Goal: Task Accomplishment & Management: Manage account settings

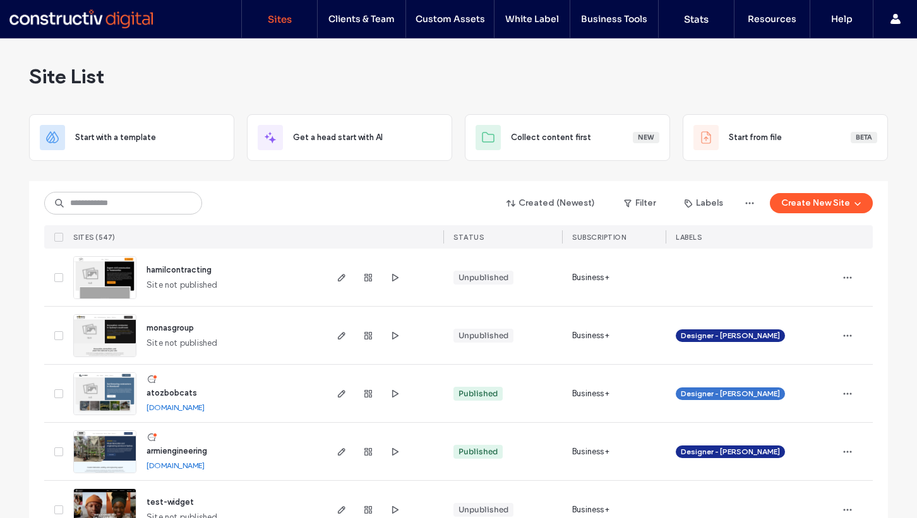
click at [178, 266] on span "hamilcontracting" at bounding box center [179, 269] width 65 height 9
click at [522, 57] on div "Site List" at bounding box center [458, 77] width 859 height 76
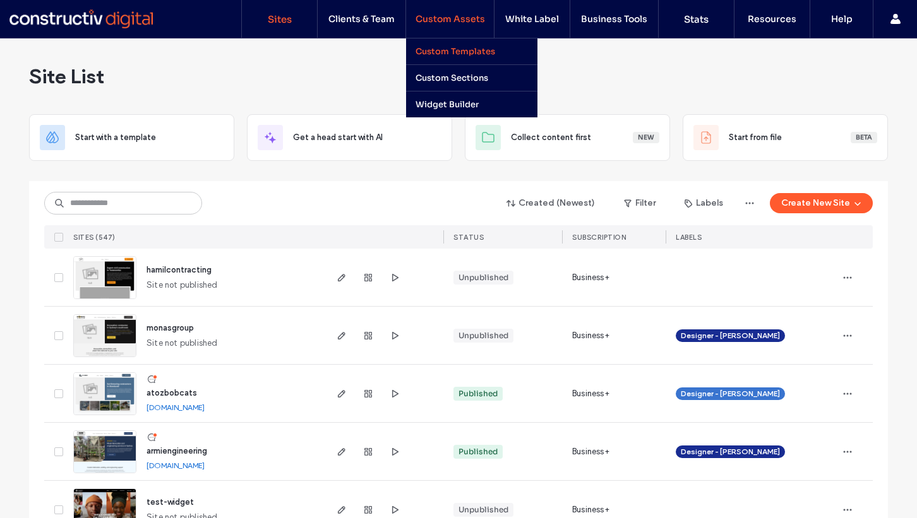
click at [460, 52] on label "Custom Templates" at bounding box center [456, 51] width 80 height 11
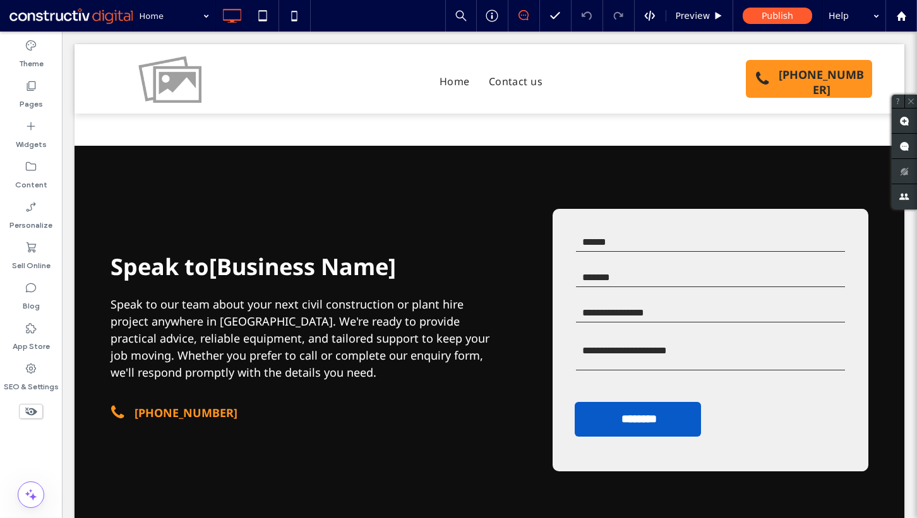
scroll to position [1812, 0]
click at [8, 203] on div "Personalize" at bounding box center [31, 216] width 62 height 40
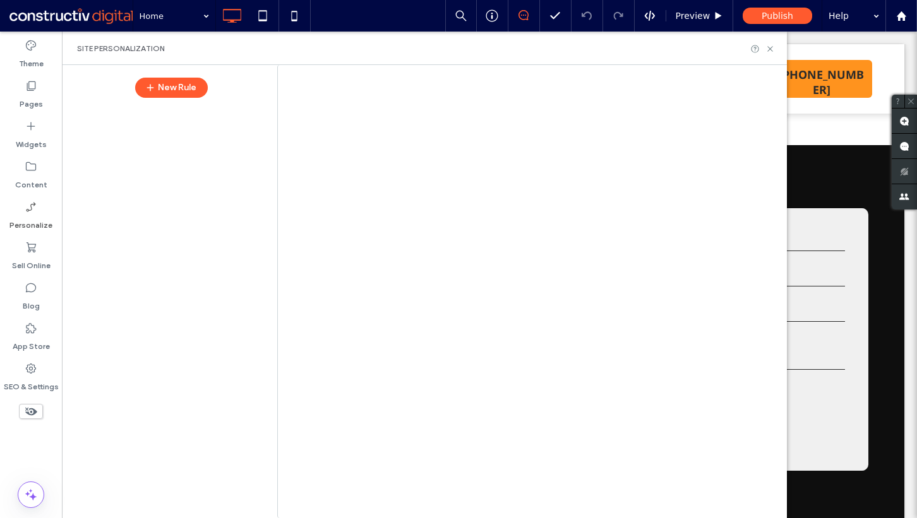
click at [24, 173] on div at bounding box center [458, 259] width 917 height 518
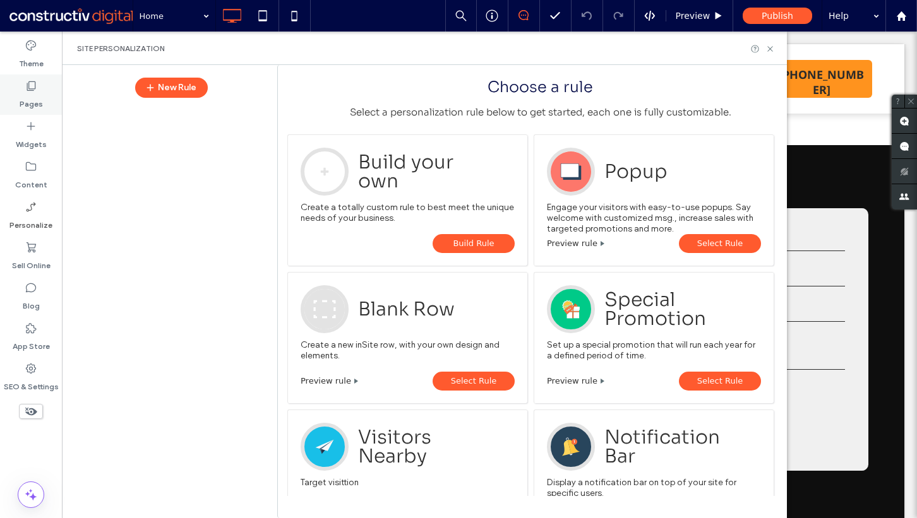
click at [37, 99] on label "Pages" at bounding box center [31, 101] width 23 height 18
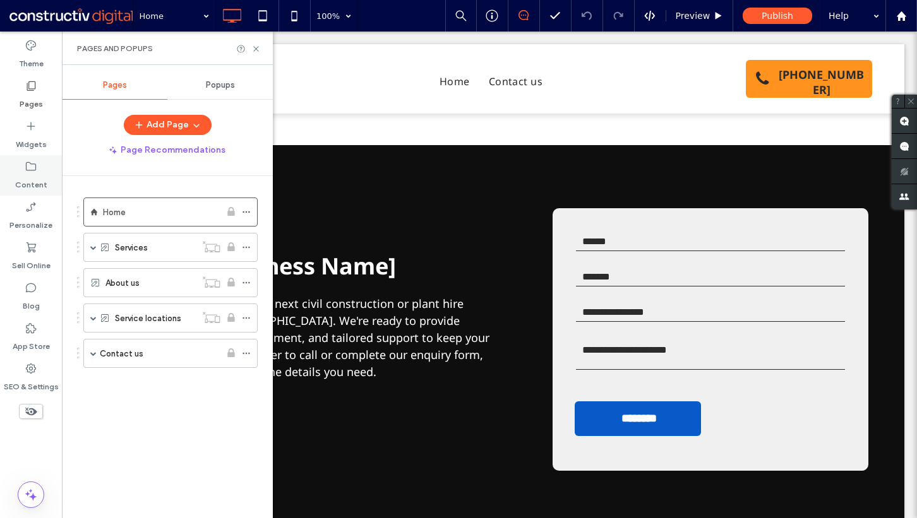
click at [34, 165] on icon at bounding box center [31, 166] width 13 height 13
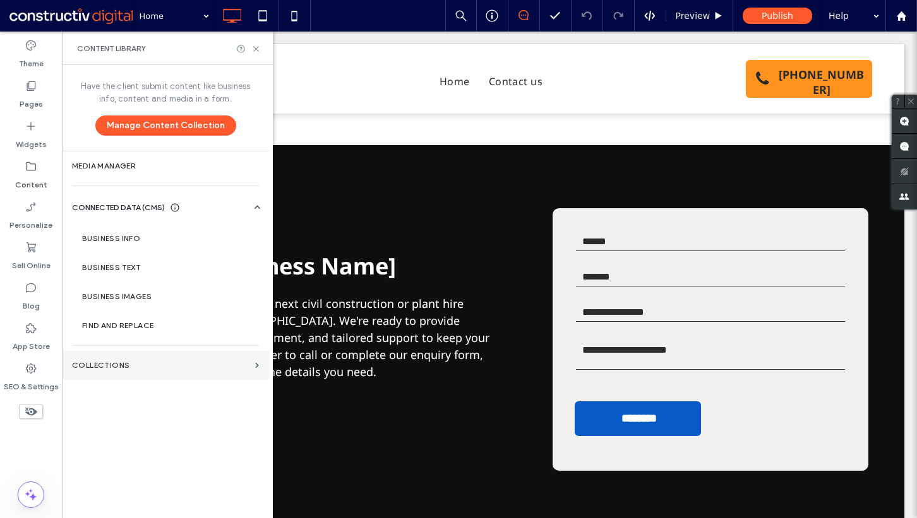
click at [137, 361] on section "Collections" at bounding box center [165, 365] width 207 height 29
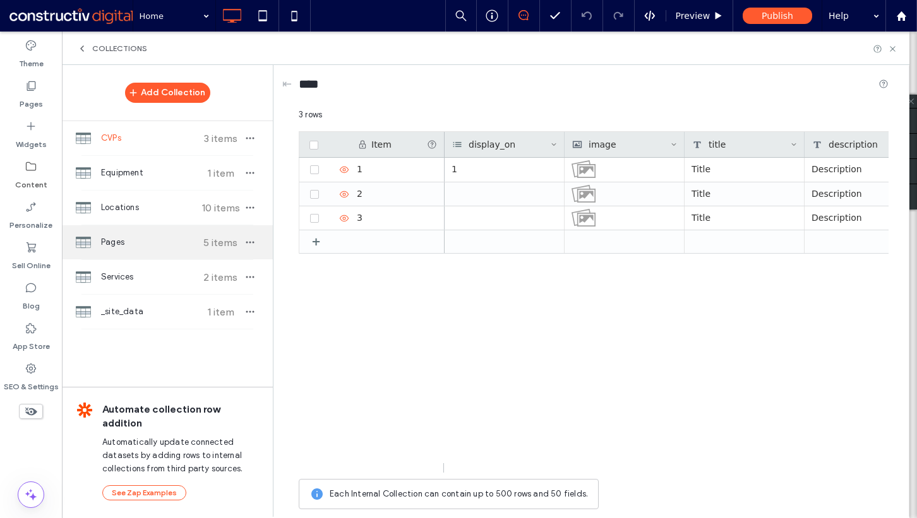
click at [147, 240] on span "Pages" at bounding box center [148, 242] width 94 height 13
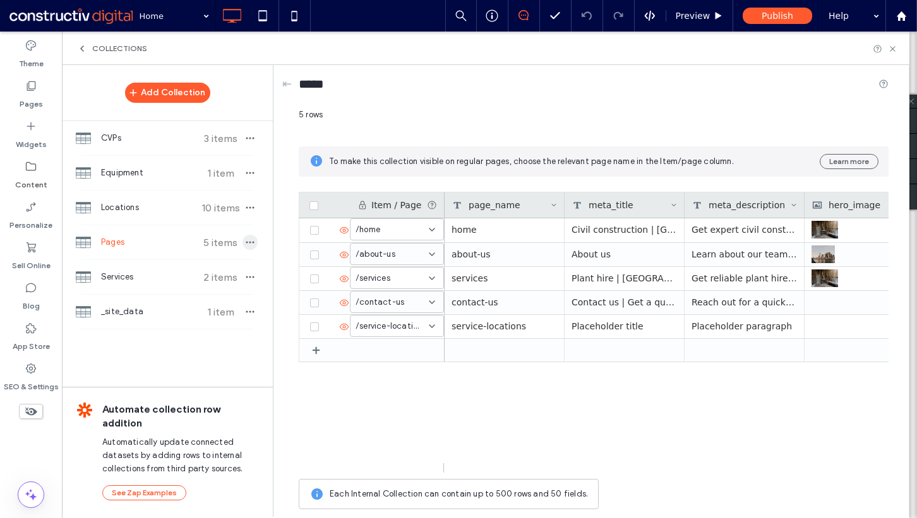
click at [248, 243] on icon "button" at bounding box center [250, 242] width 10 height 10
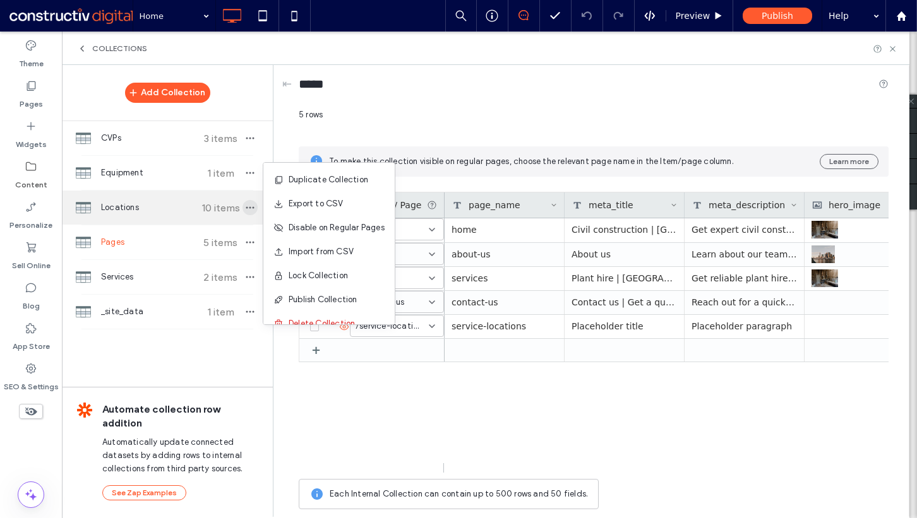
click at [248, 210] on icon "button" at bounding box center [250, 208] width 10 height 10
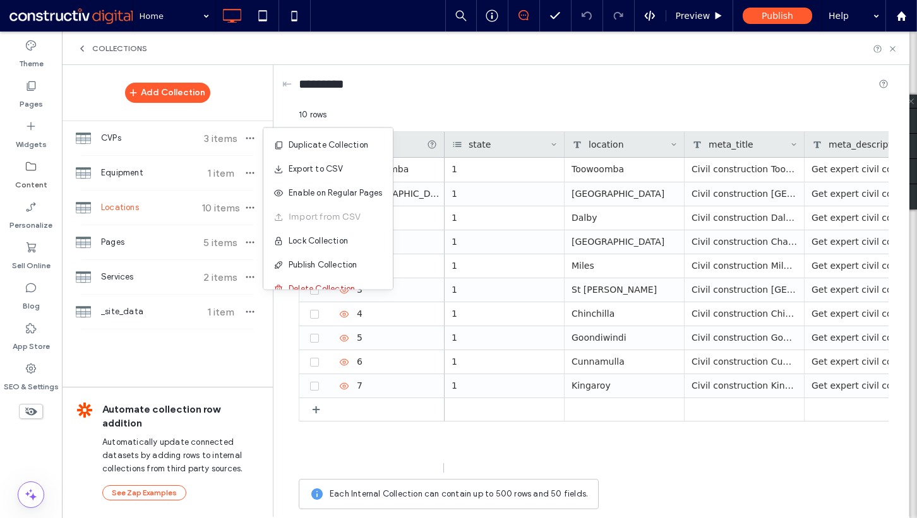
click at [453, 112] on div "10 rows" at bounding box center [594, 120] width 590 height 23
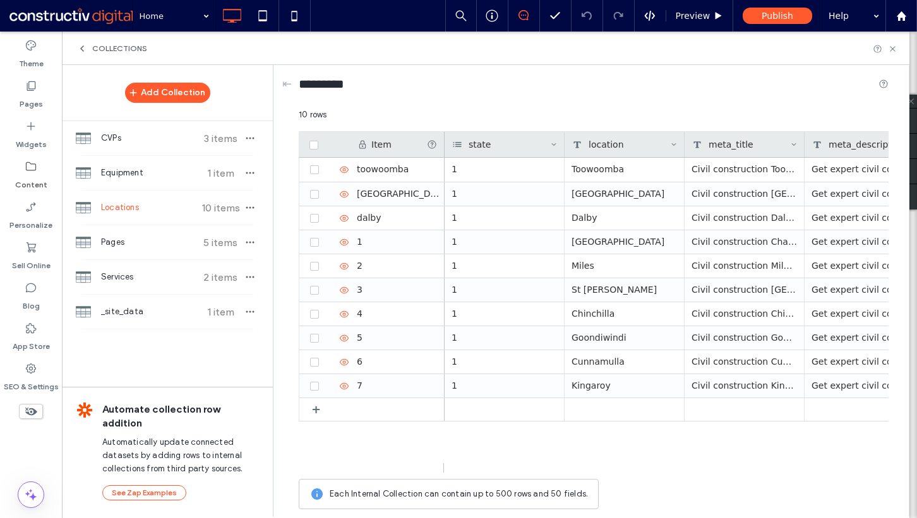
click at [187, 350] on div "Add Collection CVPs 3 items Equipment 1 item Locations 10 items Pages 5 items S…" at bounding box center [167, 290] width 211 height 451
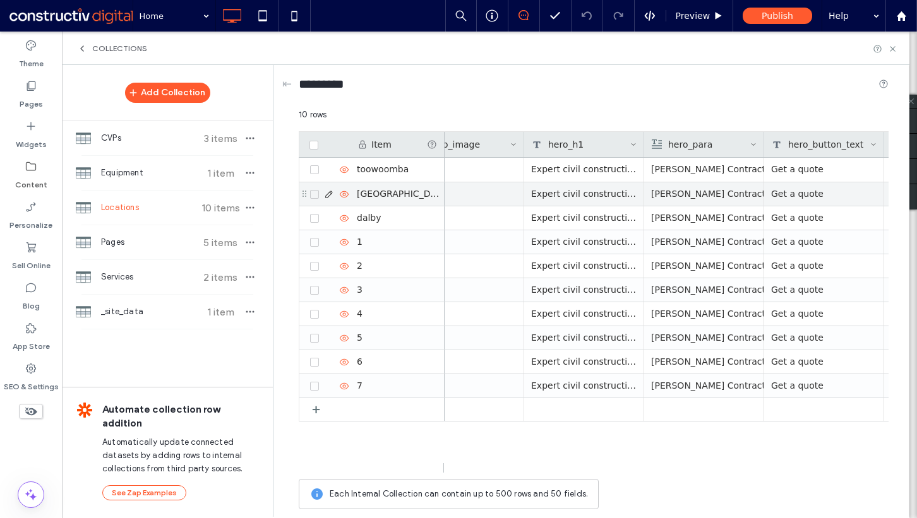
scroll to position [0, 0]
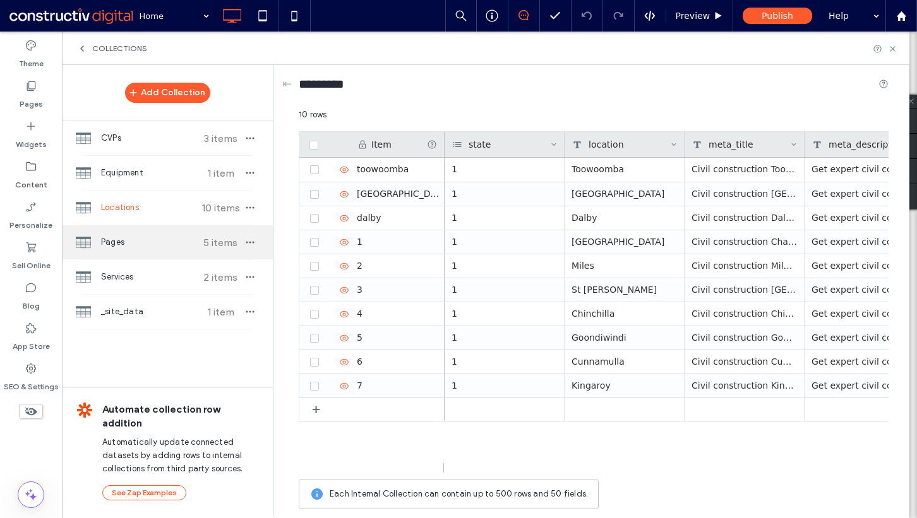
click at [155, 253] on div "Pages 5 items" at bounding box center [167, 242] width 211 height 34
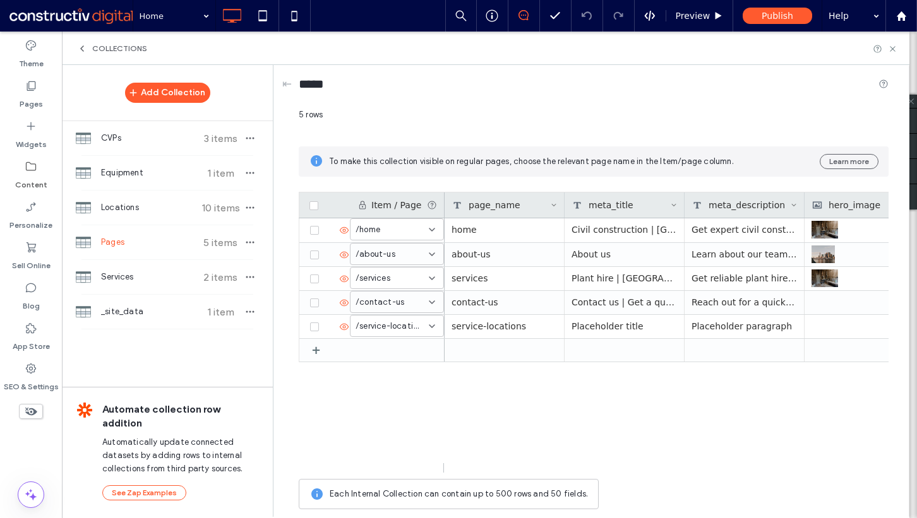
click at [118, 344] on div "Add Collection CVPs 3 items Equipment 1 item Locations 10 items Pages 5 items S…" at bounding box center [167, 290] width 211 height 451
click at [157, 215] on div "Locations 10 items" at bounding box center [167, 208] width 211 height 34
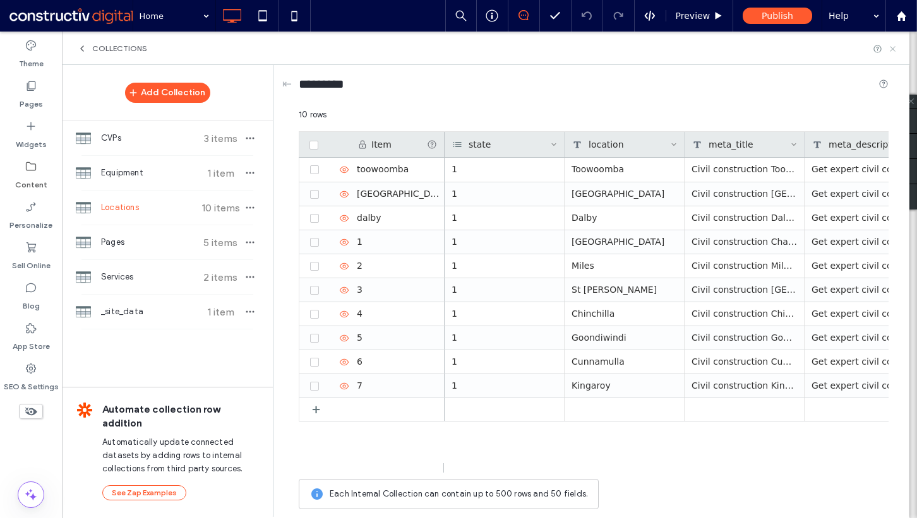
click at [897, 45] on icon at bounding box center [892, 48] width 9 height 9
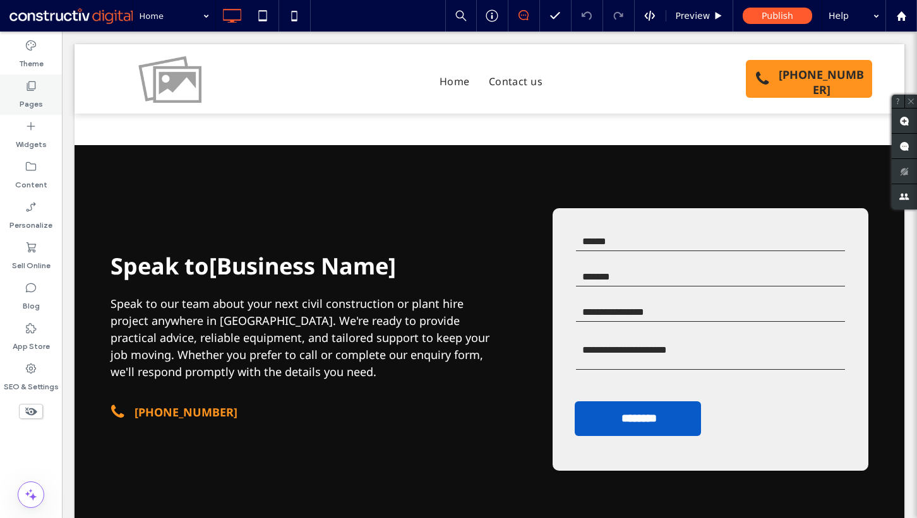
click at [38, 90] on div "Pages" at bounding box center [31, 95] width 62 height 40
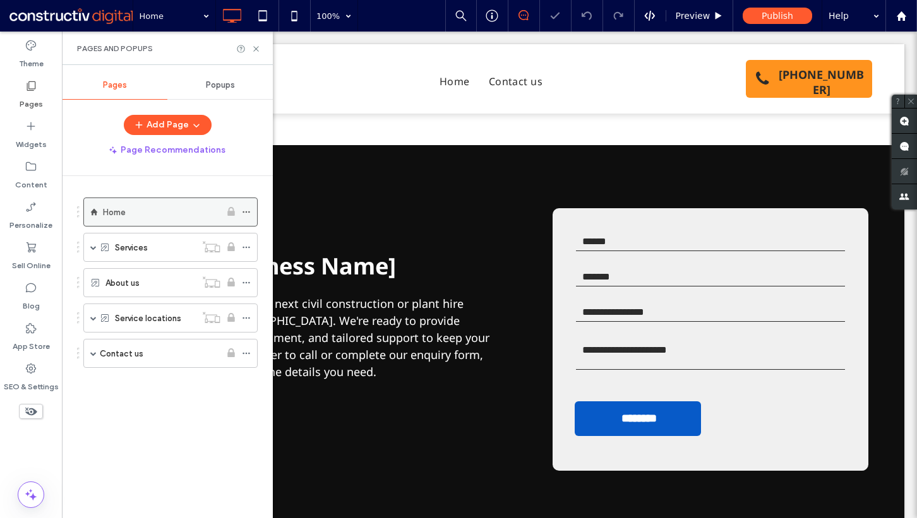
click at [122, 210] on label "Home" at bounding box center [114, 212] width 23 height 22
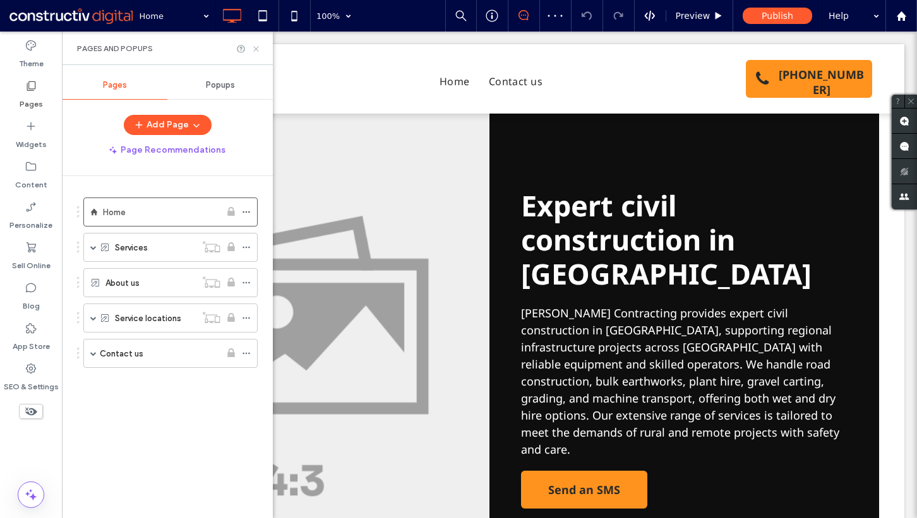
click at [255, 48] on use at bounding box center [255, 48] width 5 height 5
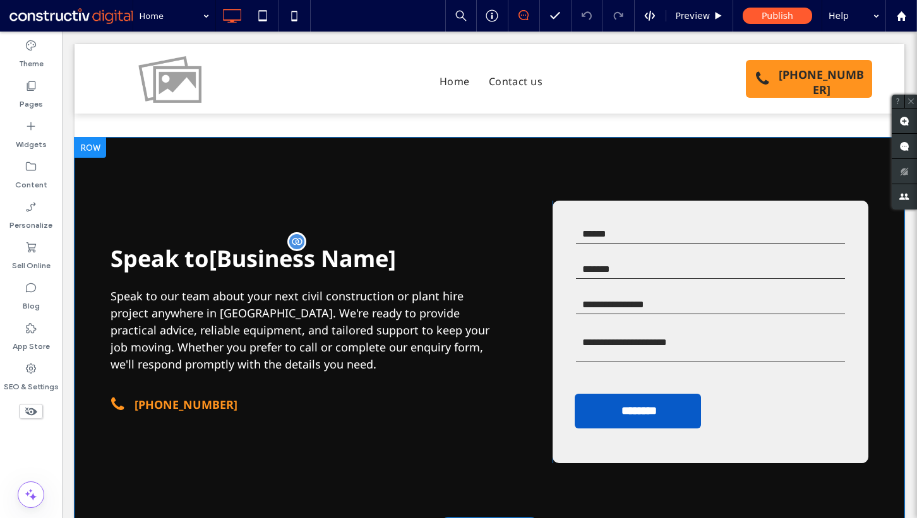
scroll to position [1815, 0]
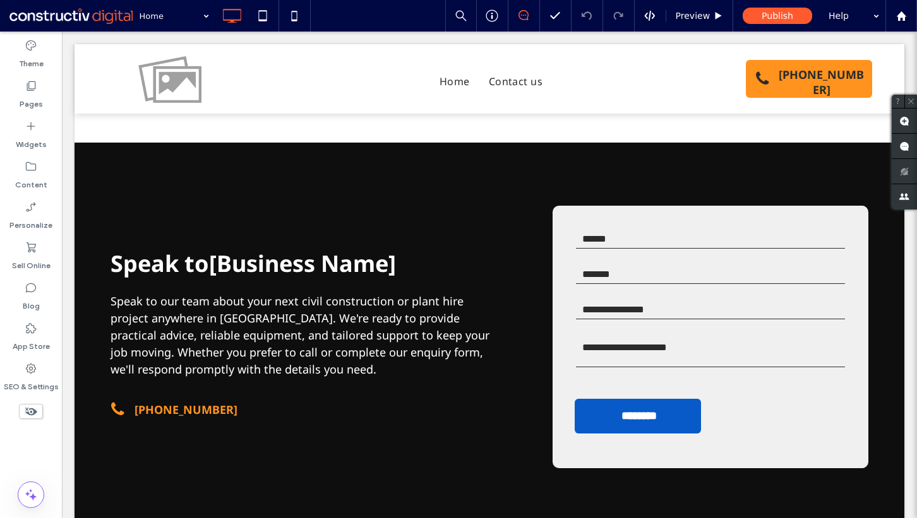
click at [18, 434] on div at bounding box center [31, 432] width 62 height 12
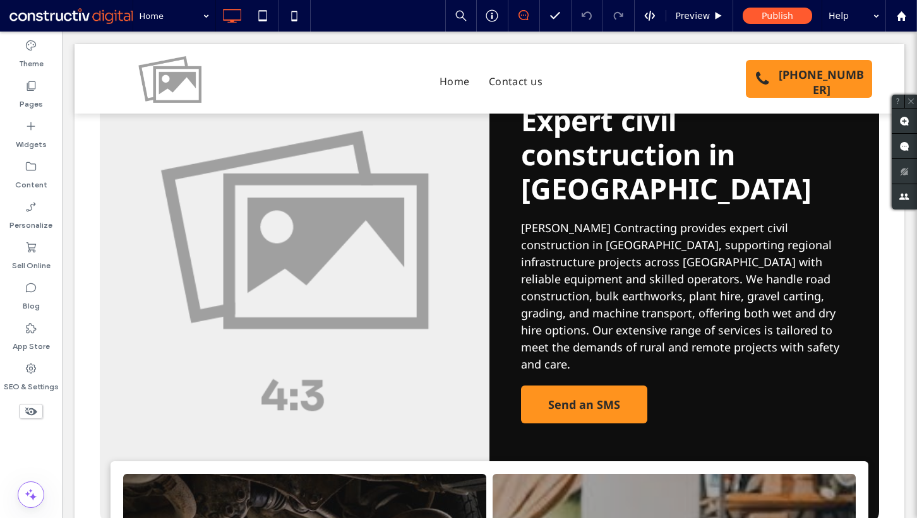
scroll to position [0, 0]
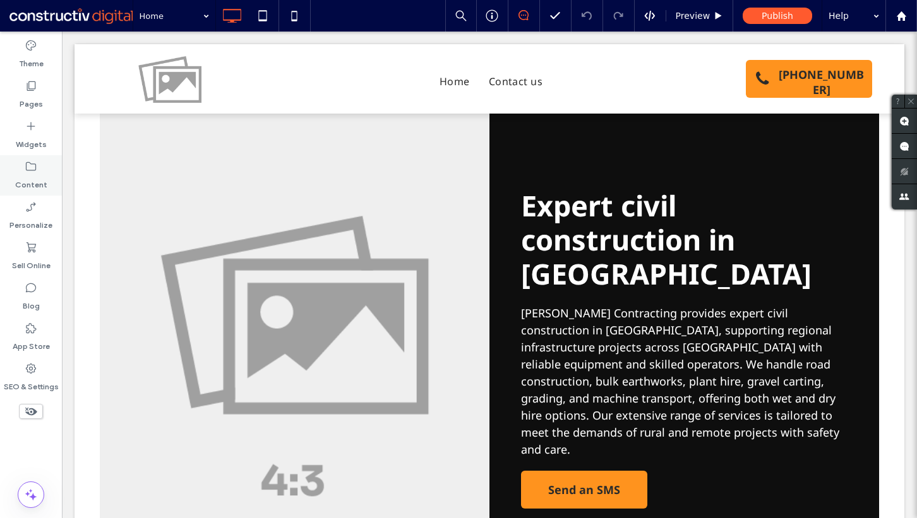
click at [34, 169] on icon at bounding box center [31, 166] width 13 height 13
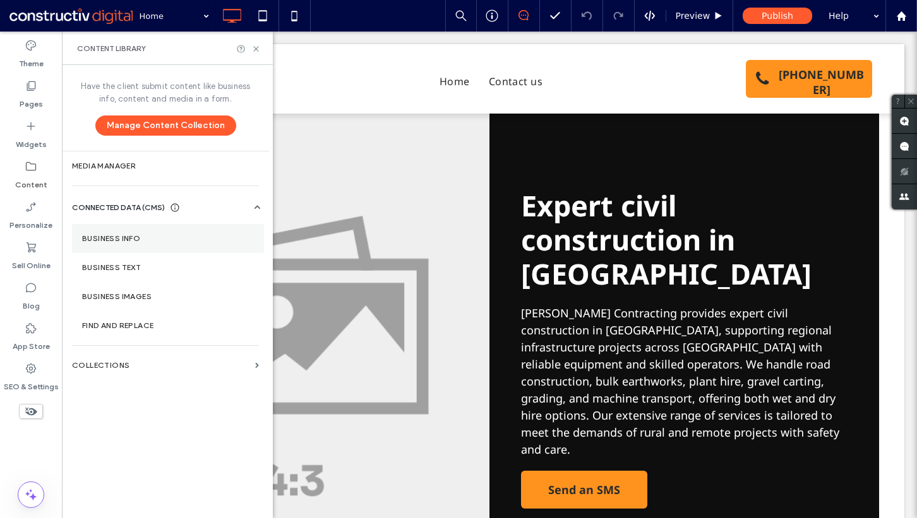
click at [135, 242] on label "Business Info" at bounding box center [168, 238] width 172 height 9
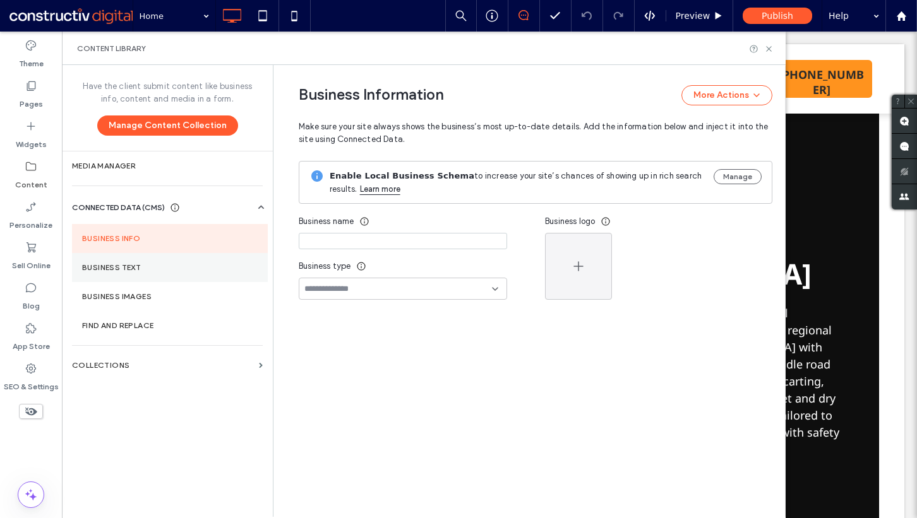
type input "**********"
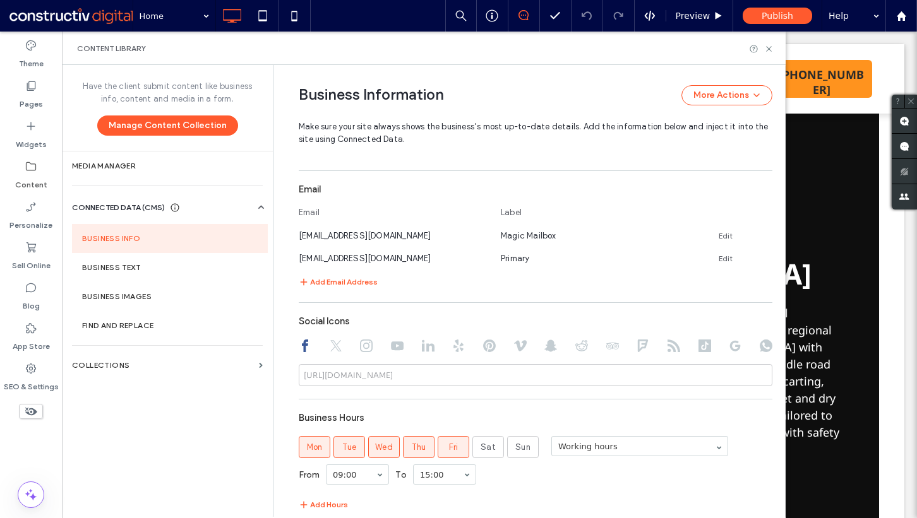
scroll to position [617, 0]
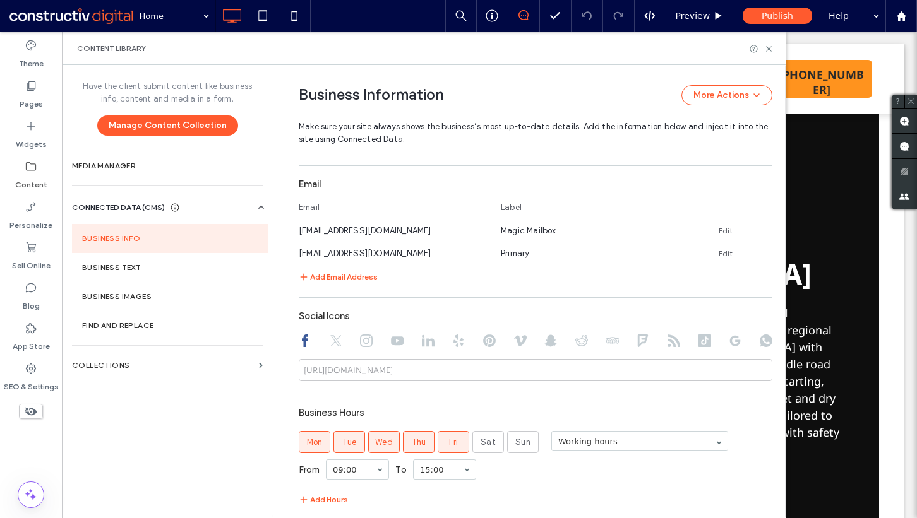
click at [24, 450] on div "Theme Pages Widgets Content Personalize Sell Online Blog App Store SEO & Settin…" at bounding box center [31, 275] width 62 height 487
click at [27, 495] on use at bounding box center [30, 494] width 11 height 11
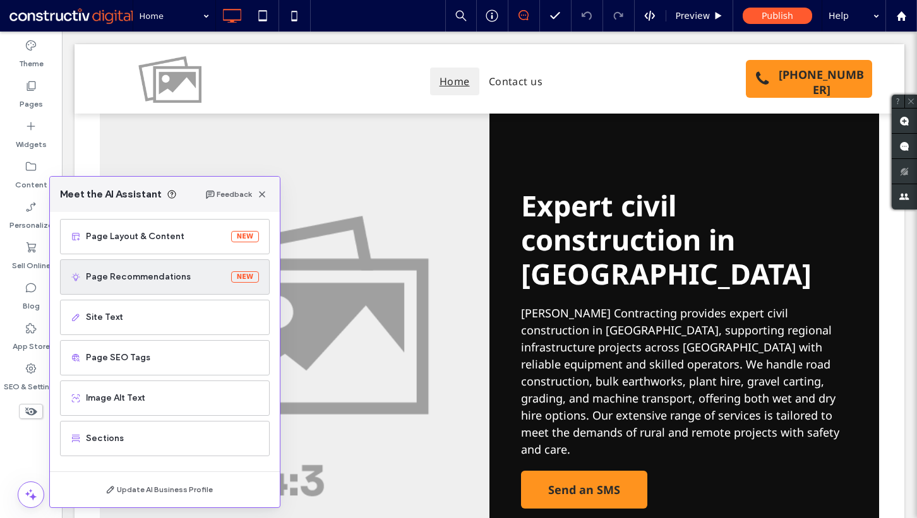
scroll to position [0, 0]
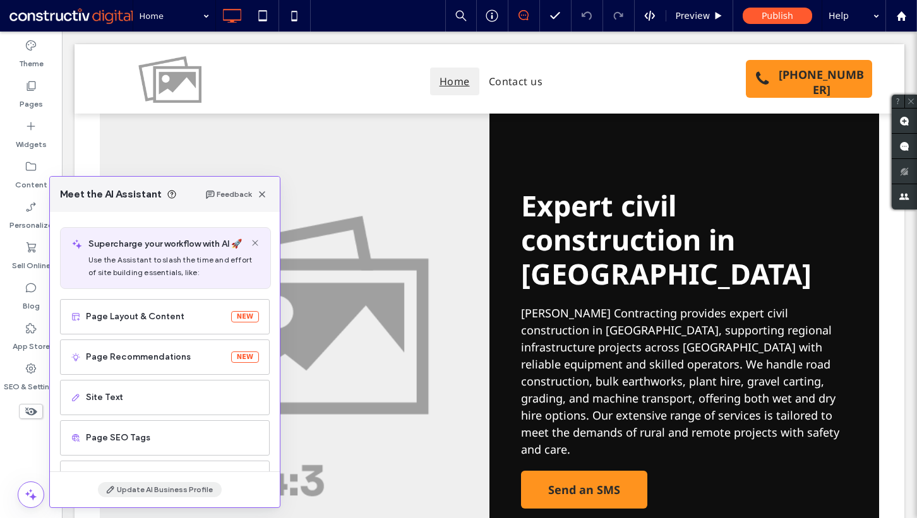
click at [151, 489] on button "Update AI Business Profile" at bounding box center [160, 489] width 124 height 15
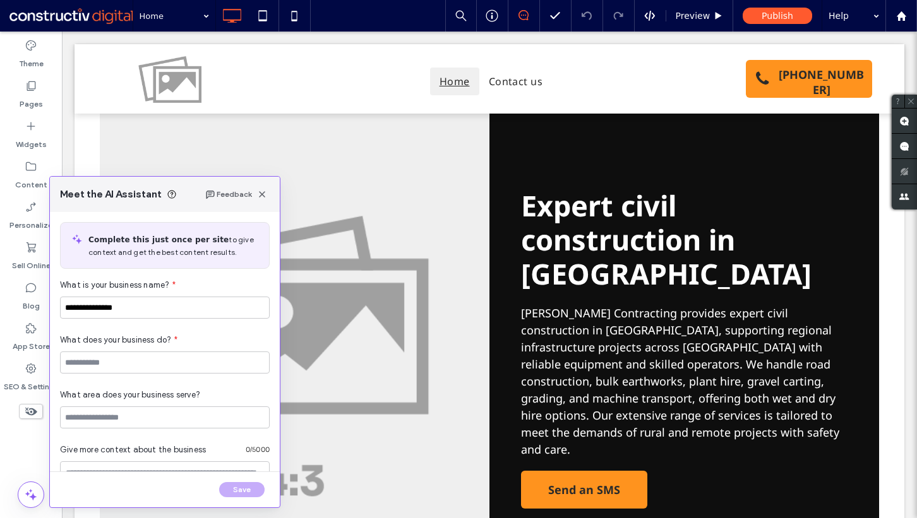
click at [136, 486] on div "Save" at bounding box center [165, 489] width 230 height 35
click at [11, 440] on div "Theme Pages Widgets Content Personalize Sell Online Blog App Store SEO & Settin…" at bounding box center [31, 275] width 62 height 487
click at [269, 193] on span "button" at bounding box center [262, 194] width 15 height 15
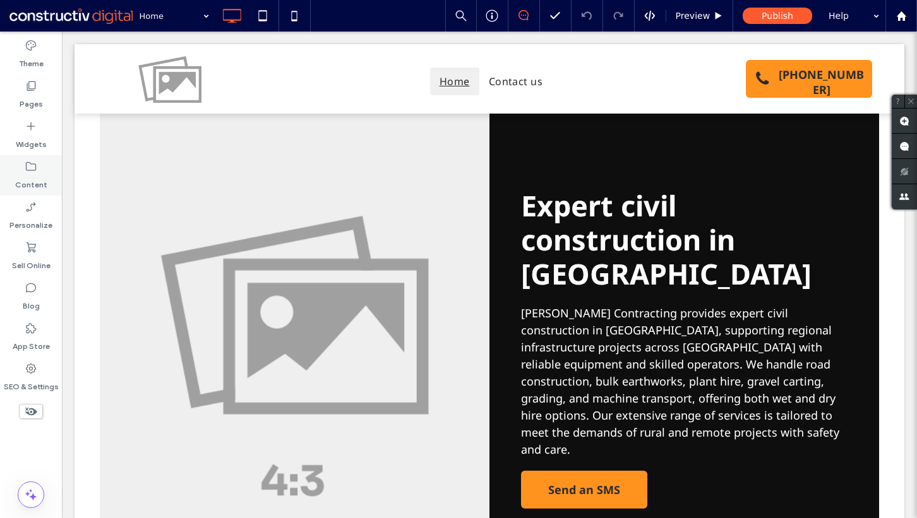
click at [37, 166] on icon at bounding box center [31, 166] width 13 height 13
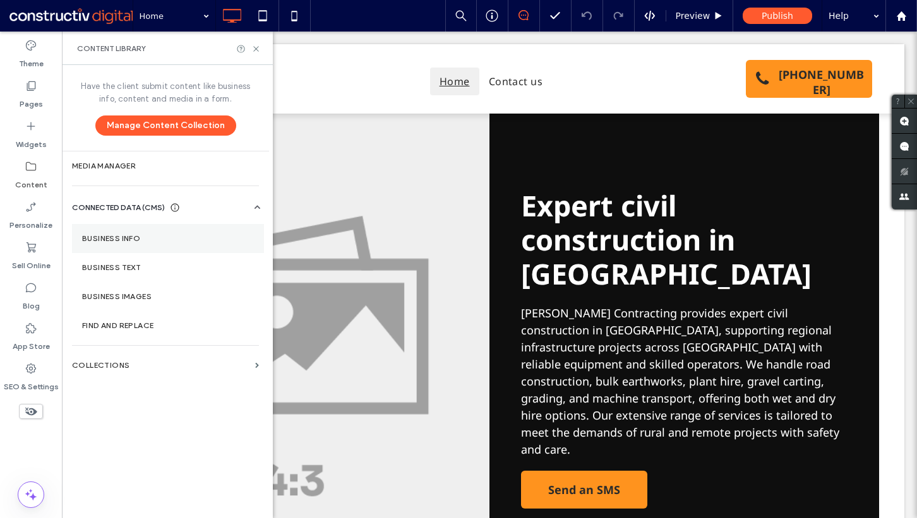
click at [133, 225] on section "Business Info" at bounding box center [168, 238] width 192 height 29
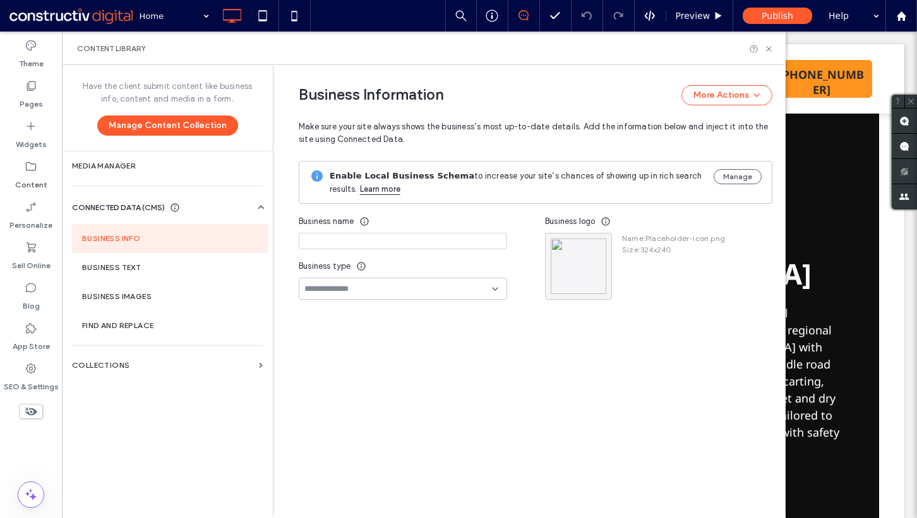
type input "**********"
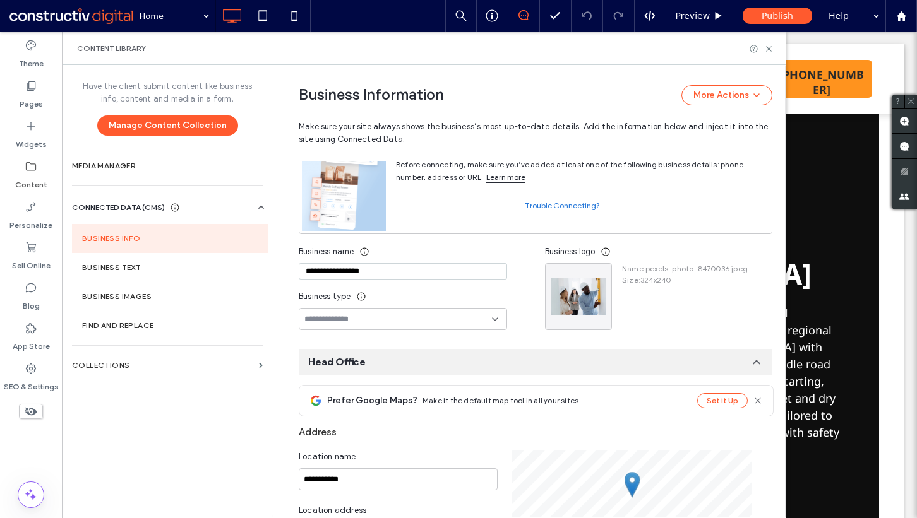
scroll to position [144, 0]
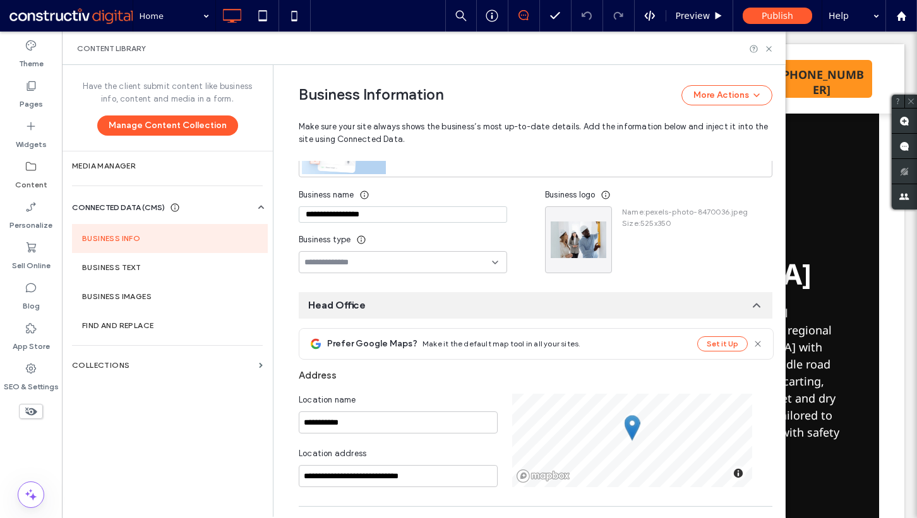
drag, startPoint x: 414, startPoint y: 215, endPoint x: 287, endPoint y: 215, distance: 127.6
click at [287, 215] on div "**********" at bounding box center [526, 502] width 493 height 1162
click at [289, 222] on div "**********" at bounding box center [526, 502] width 493 height 1162
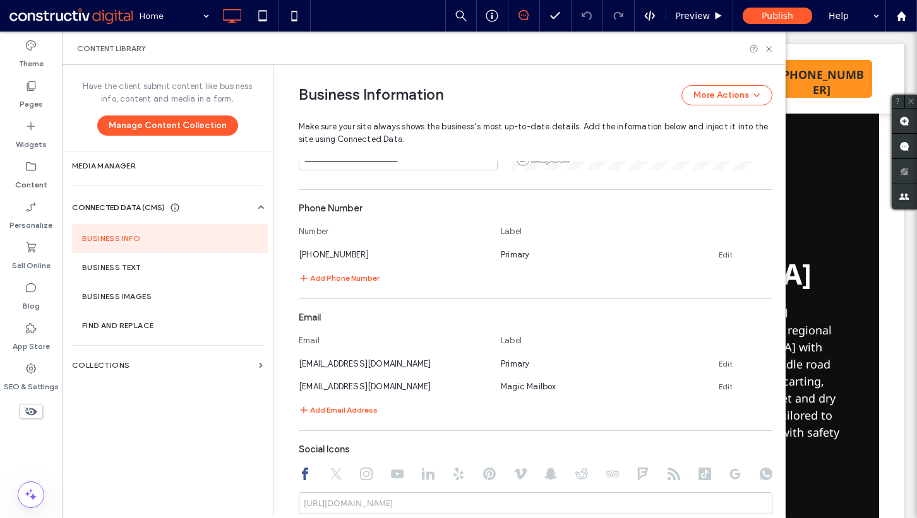
scroll to position [475, 0]
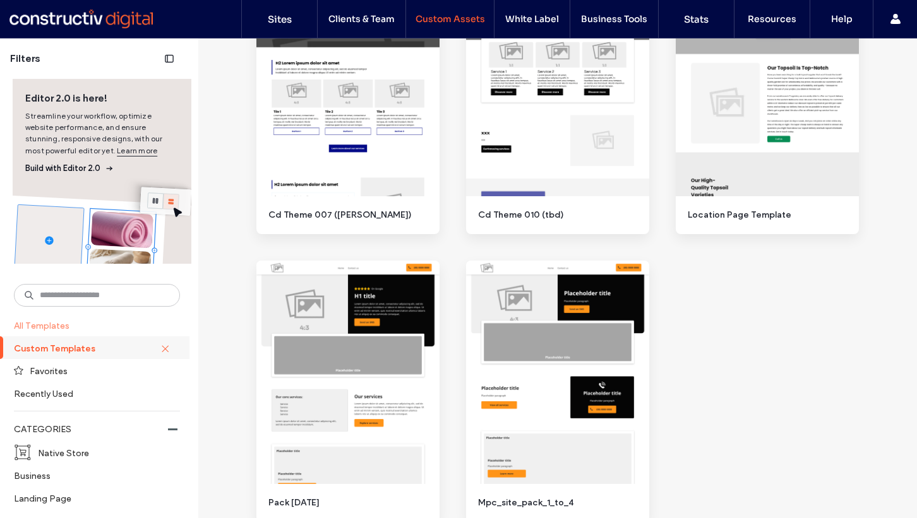
scroll to position [414, 0]
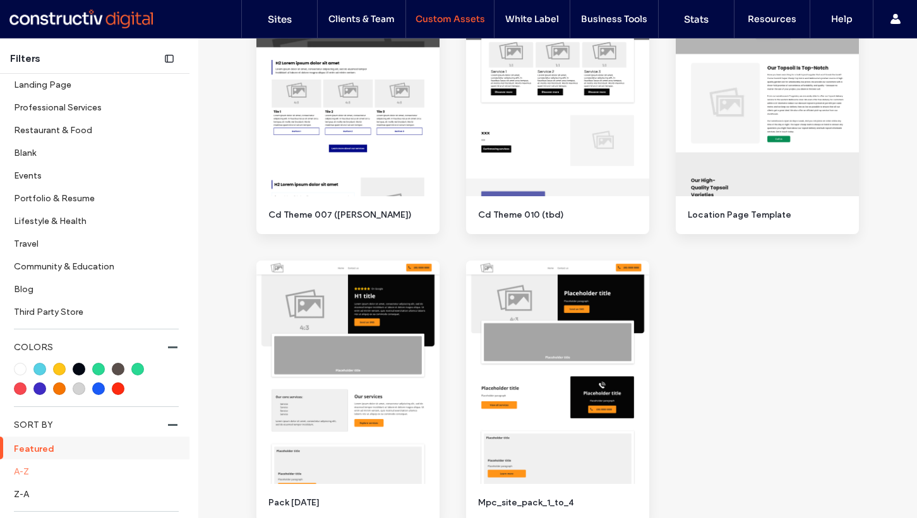
click at [37, 474] on label "A-Z" at bounding box center [96, 471] width 164 height 22
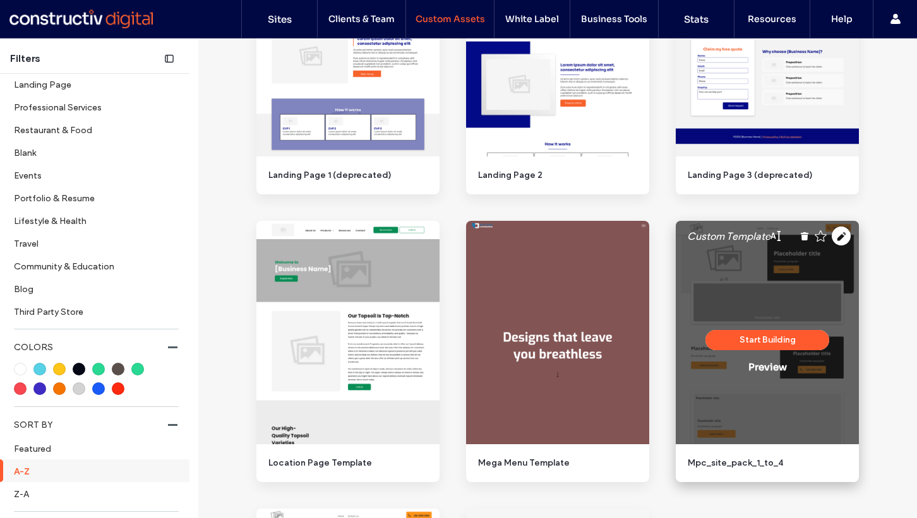
scroll to position [1372, 0]
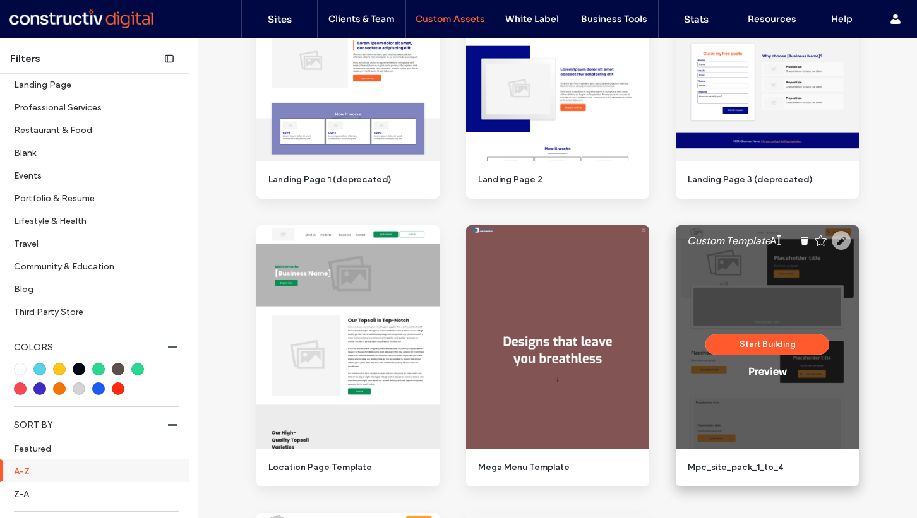
click at [837, 237] on use at bounding box center [841, 240] width 19 height 19
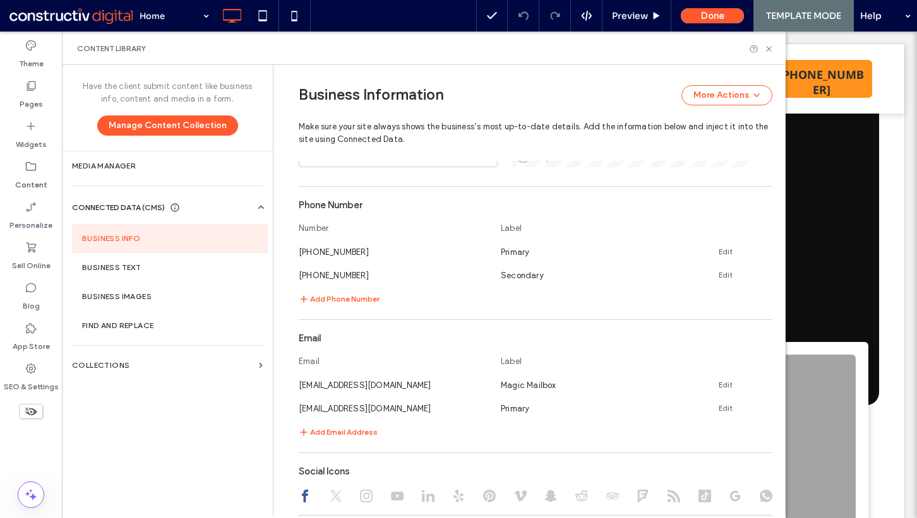
scroll to position [468, 0]
click at [43, 174] on label "Content" at bounding box center [31, 182] width 32 height 18
click at [125, 365] on label "Collections" at bounding box center [163, 365] width 182 height 9
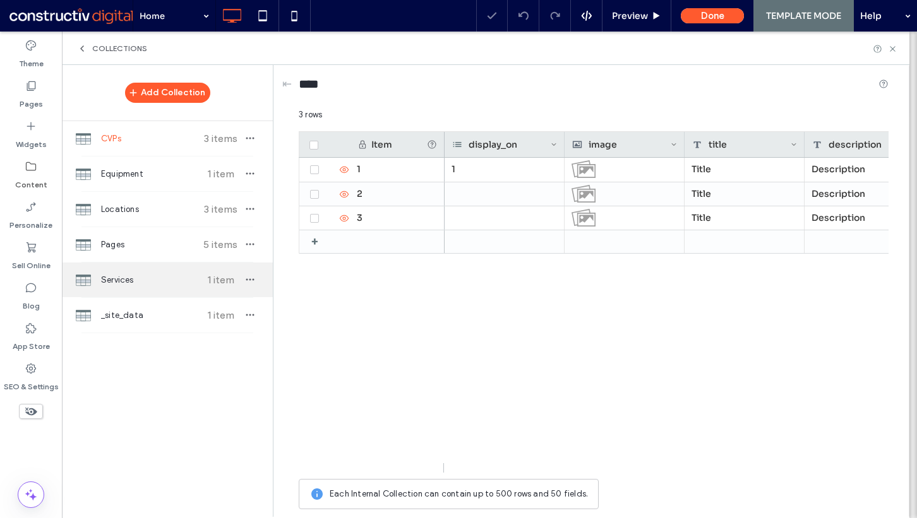
click at [168, 278] on span "Services" at bounding box center [148, 280] width 94 height 13
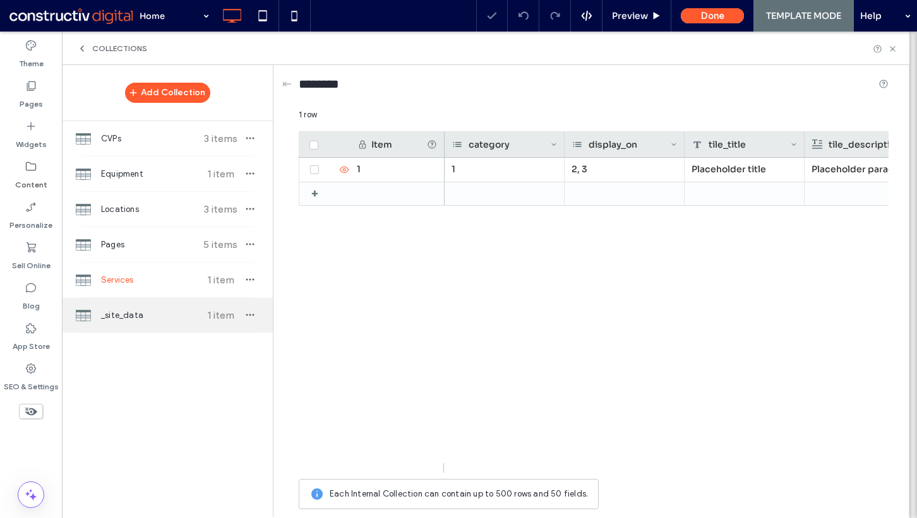
scroll to position [0, 0]
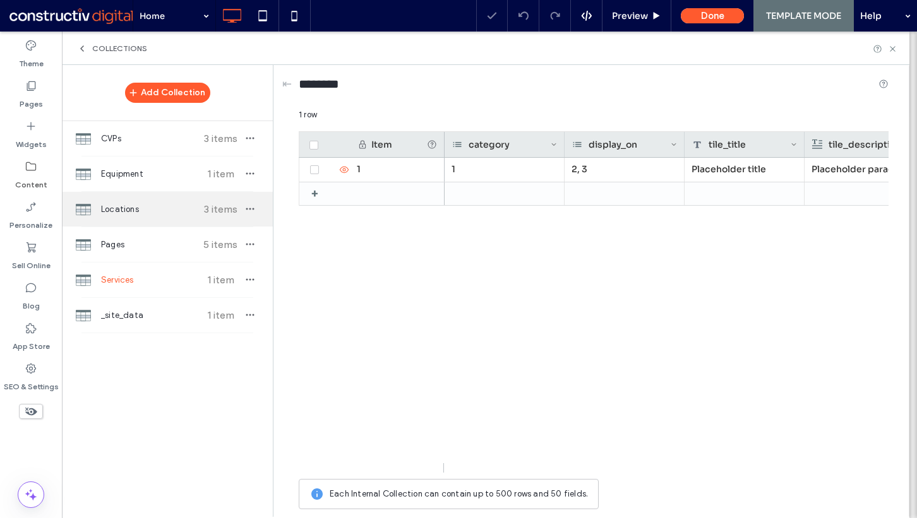
click at [179, 210] on span "Locations" at bounding box center [148, 209] width 94 height 13
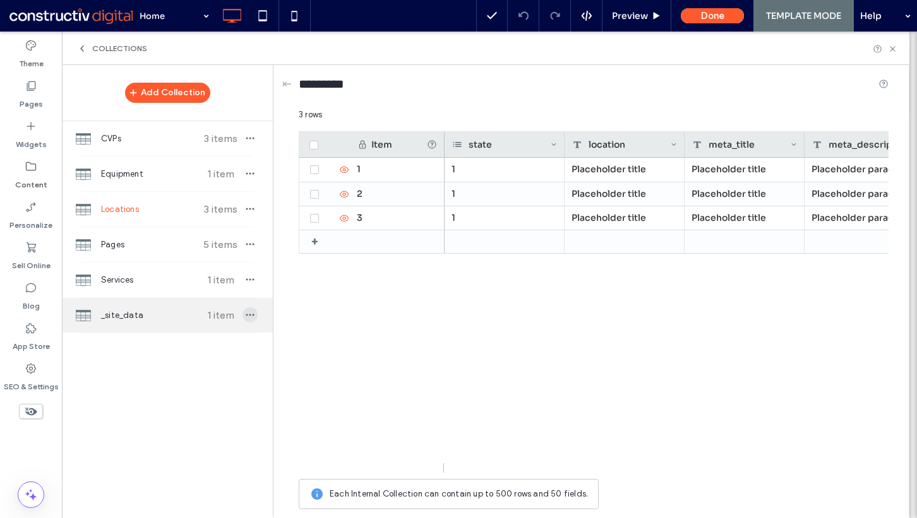
click at [249, 311] on icon "button" at bounding box center [250, 315] width 10 height 10
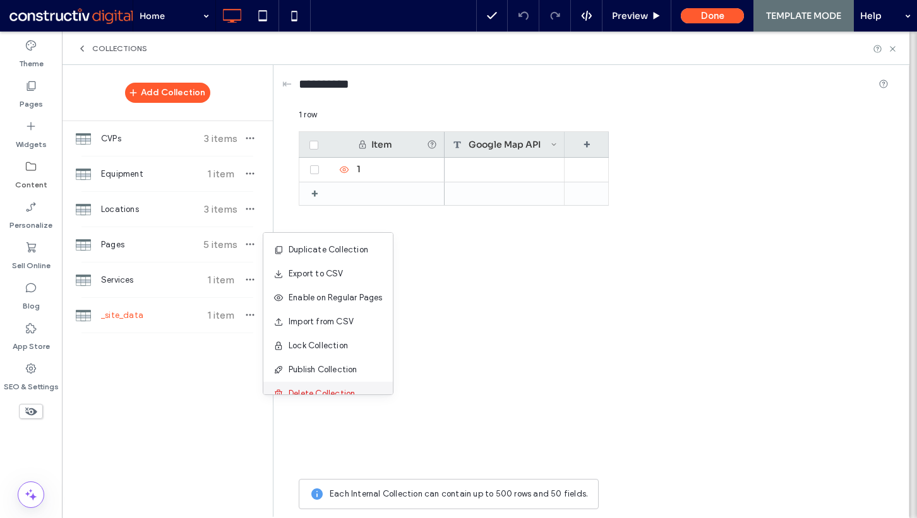
click at [307, 386] on div "Delete Collection" at bounding box center [327, 394] width 129 height 24
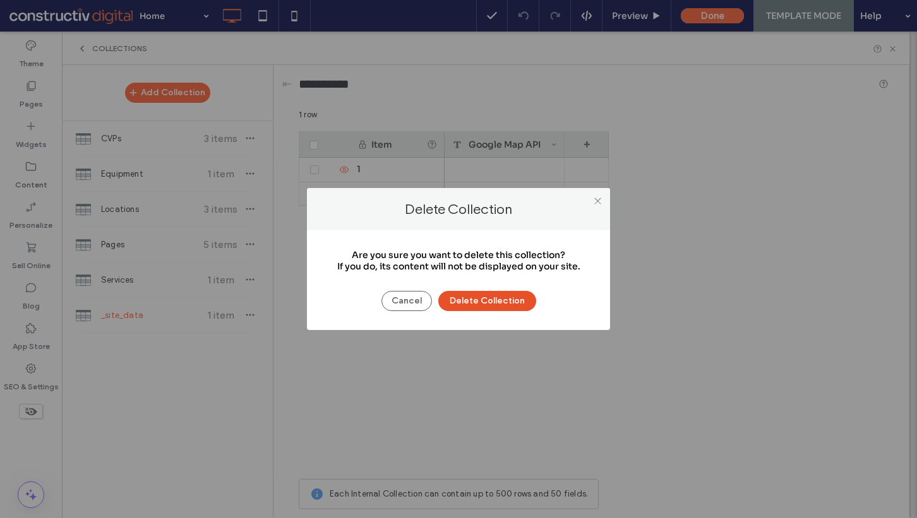
click at [474, 308] on button "Delete Collection" at bounding box center [487, 301] width 98 height 20
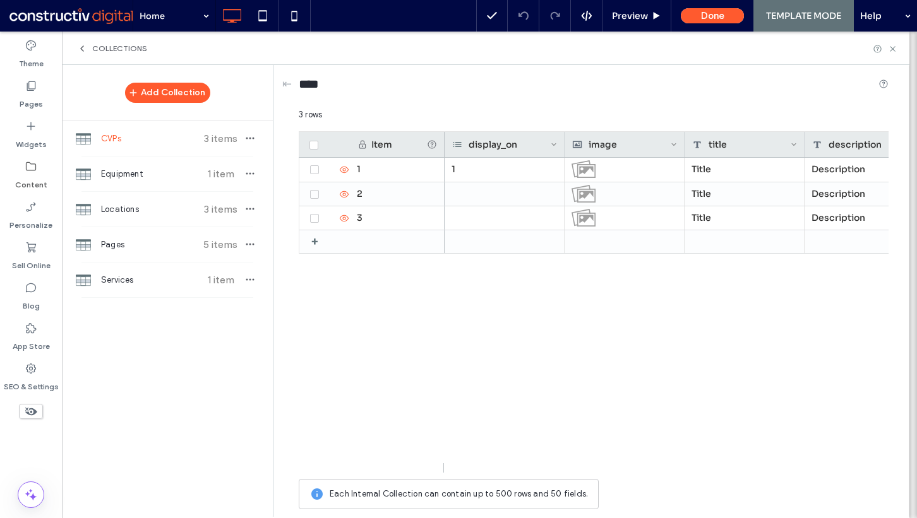
click at [37, 167] on div "Content" at bounding box center [31, 175] width 62 height 40
click at [20, 225] on label "Personalize" at bounding box center [30, 222] width 43 height 18
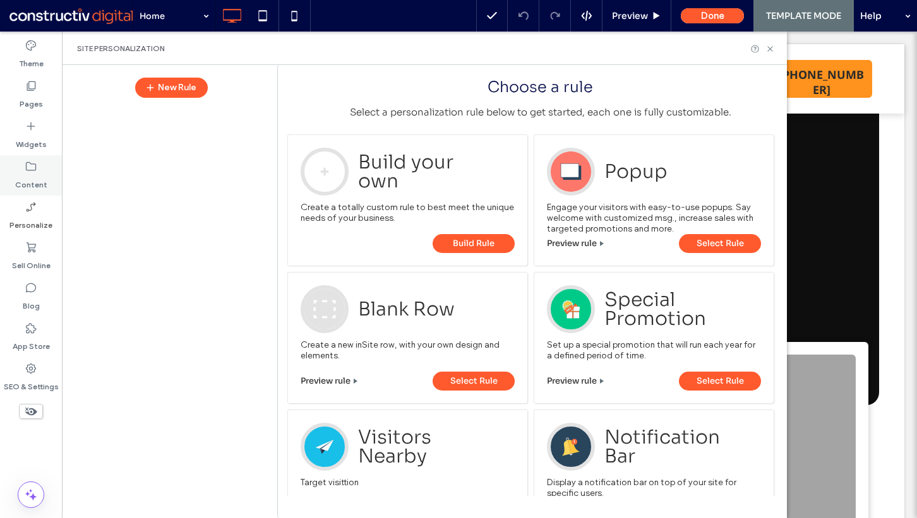
click at [29, 163] on use at bounding box center [31, 166] width 10 height 9
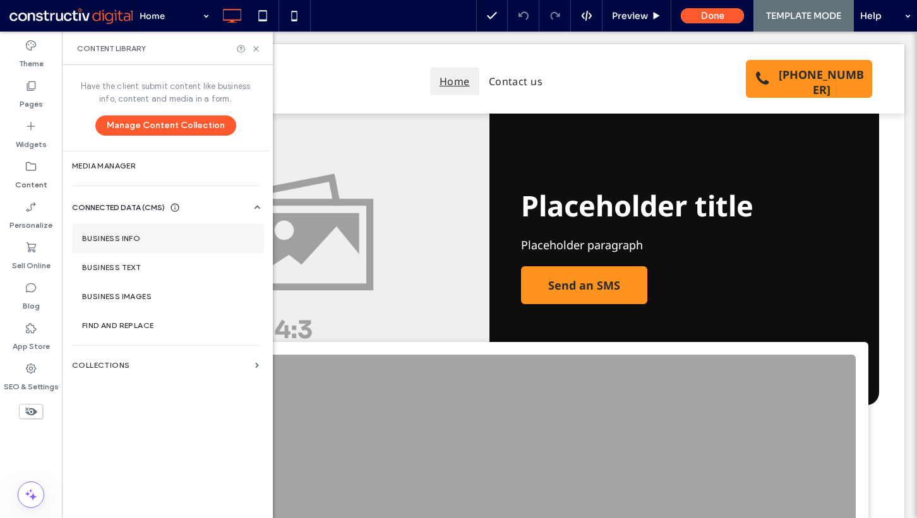
click at [157, 235] on label "Business Info" at bounding box center [168, 238] width 172 height 9
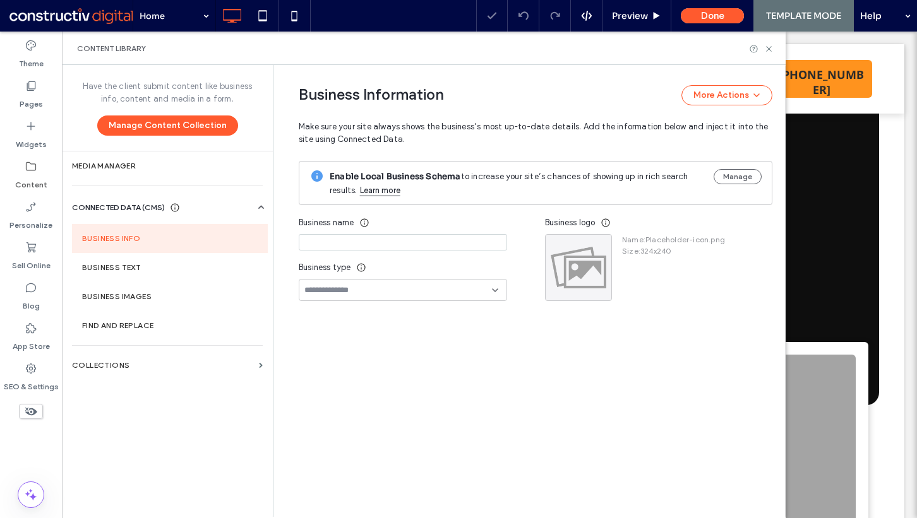
type input "**********"
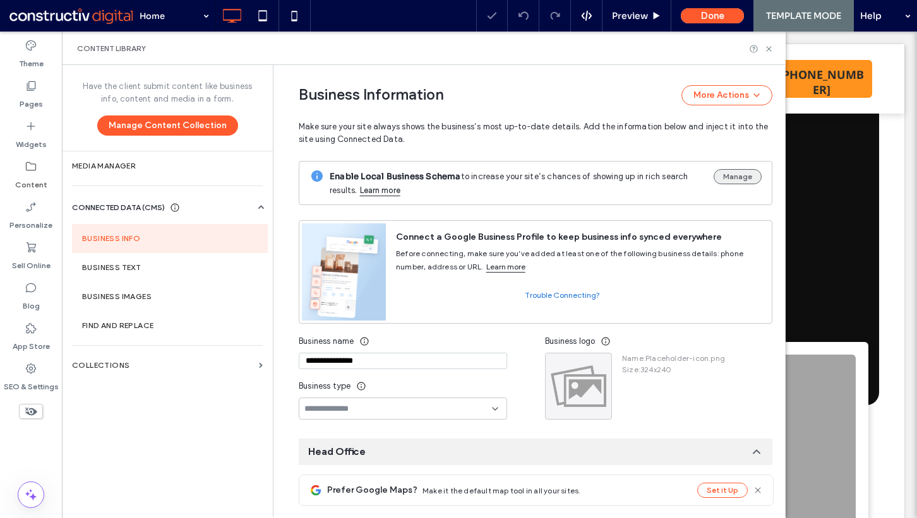
click at [724, 169] on button "Manage" at bounding box center [738, 176] width 48 height 15
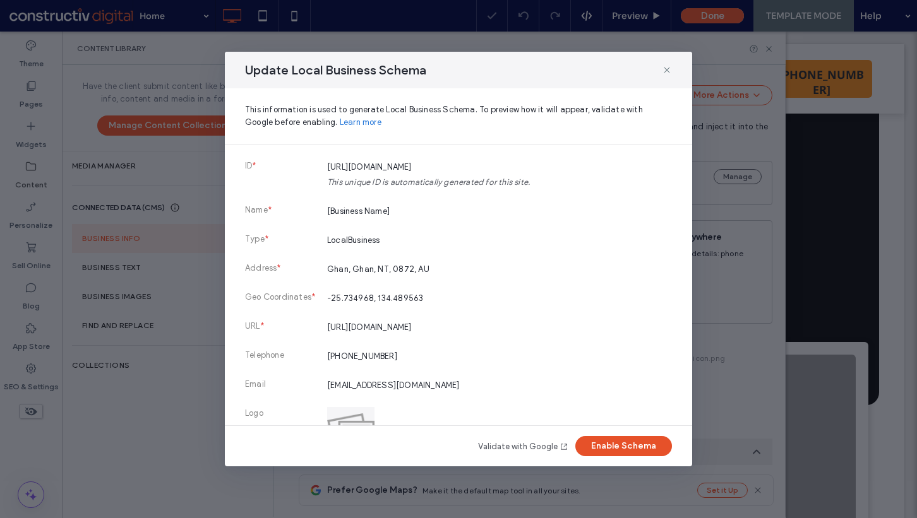
click at [614, 448] on button "Enable Schema" at bounding box center [623, 446] width 97 height 20
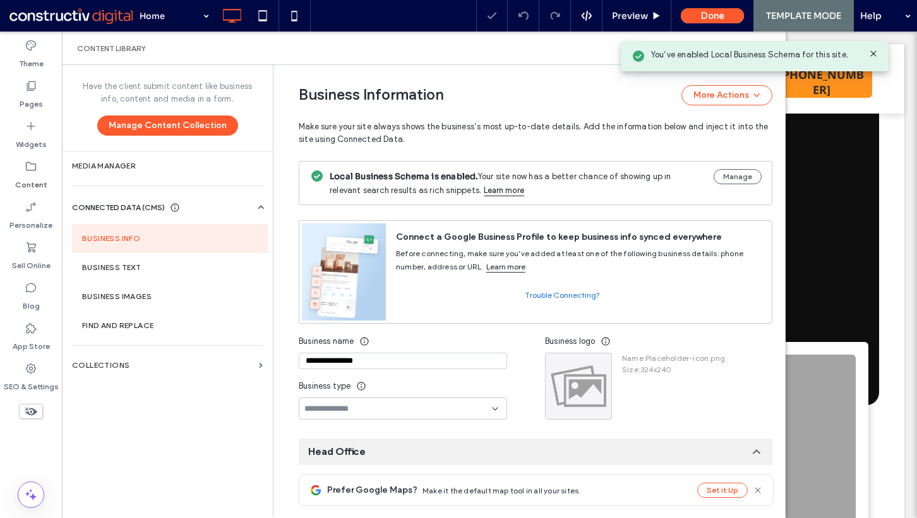
click at [873, 53] on icon at bounding box center [873, 54] width 10 height 10
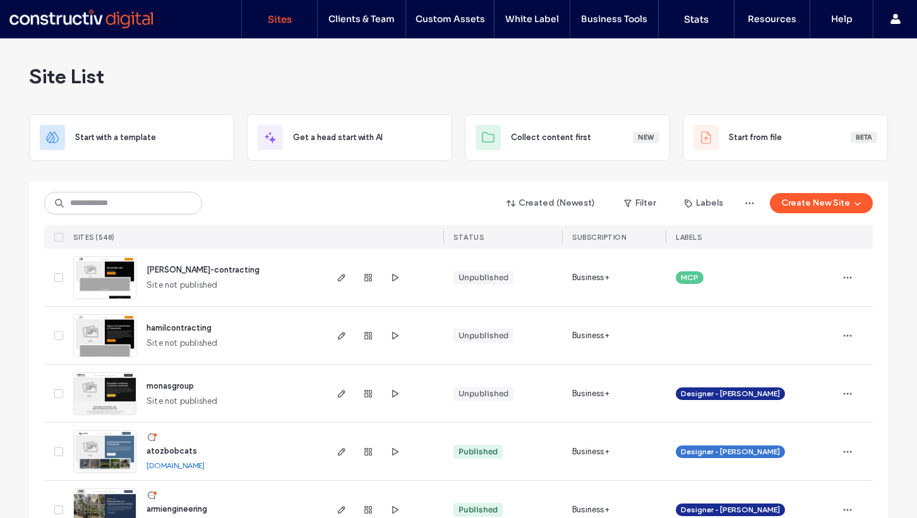
click at [195, 272] on span "[PERSON_NAME]-contracting" at bounding box center [203, 269] width 113 height 9
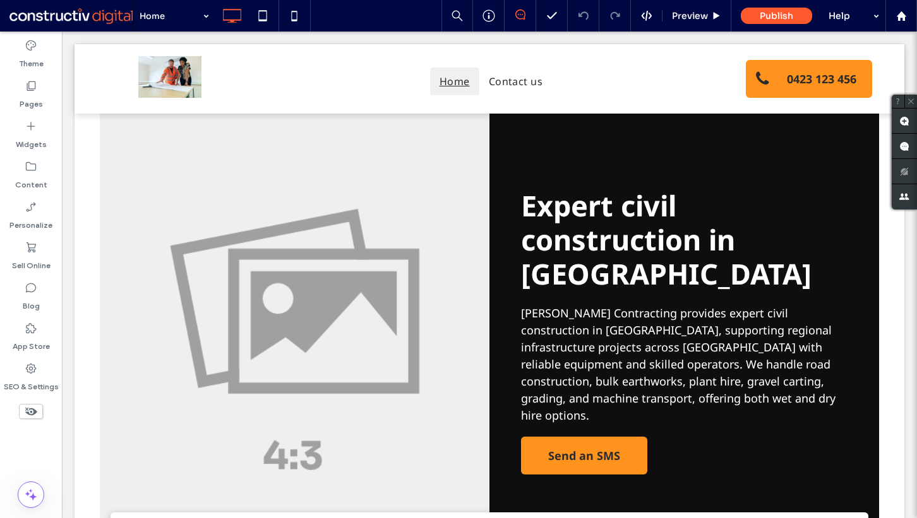
click at [27, 441] on div "Theme Pages Widgets Content Personalize Sell Online Blog App Store SEO & Settin…" at bounding box center [31, 275] width 62 height 487
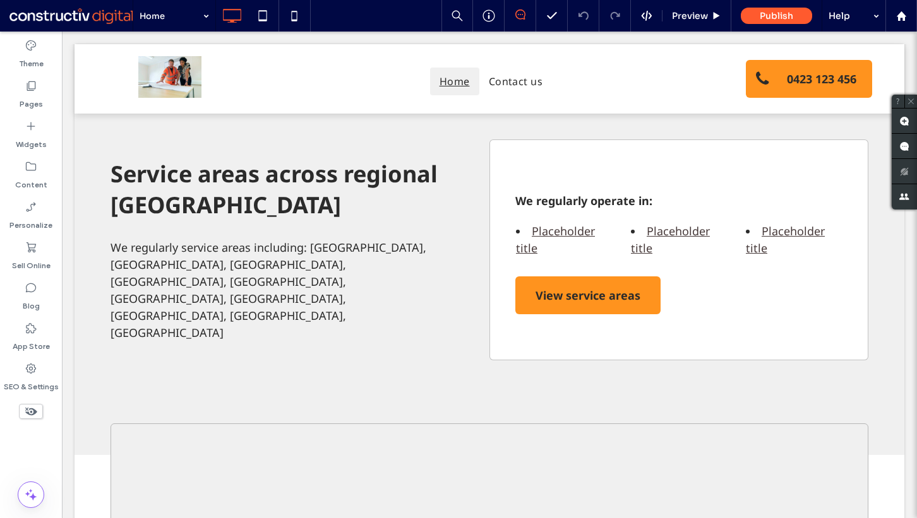
scroll to position [2201, 0]
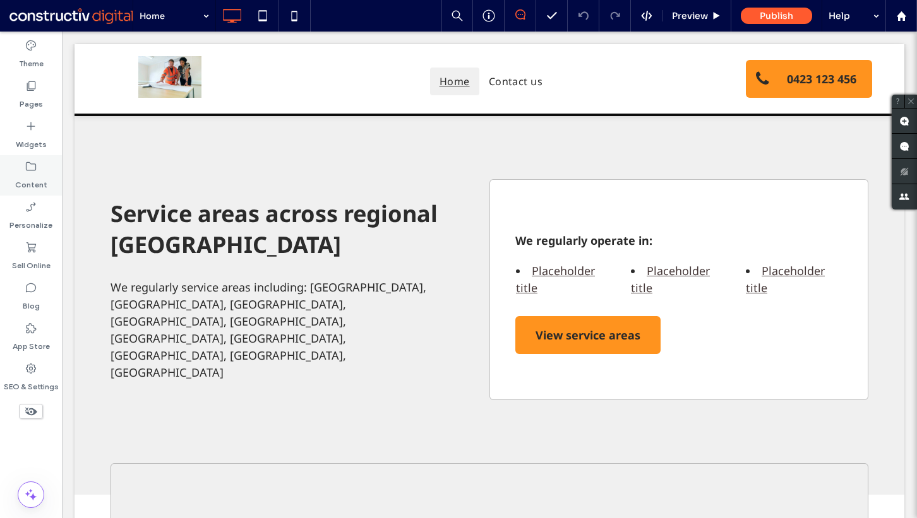
click at [32, 159] on div "Content" at bounding box center [31, 175] width 62 height 40
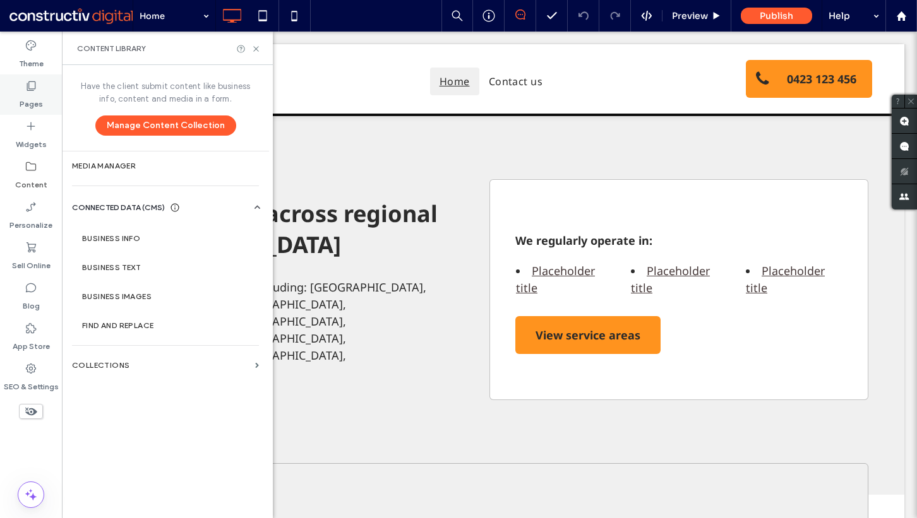
click at [38, 100] on label "Pages" at bounding box center [31, 101] width 23 height 18
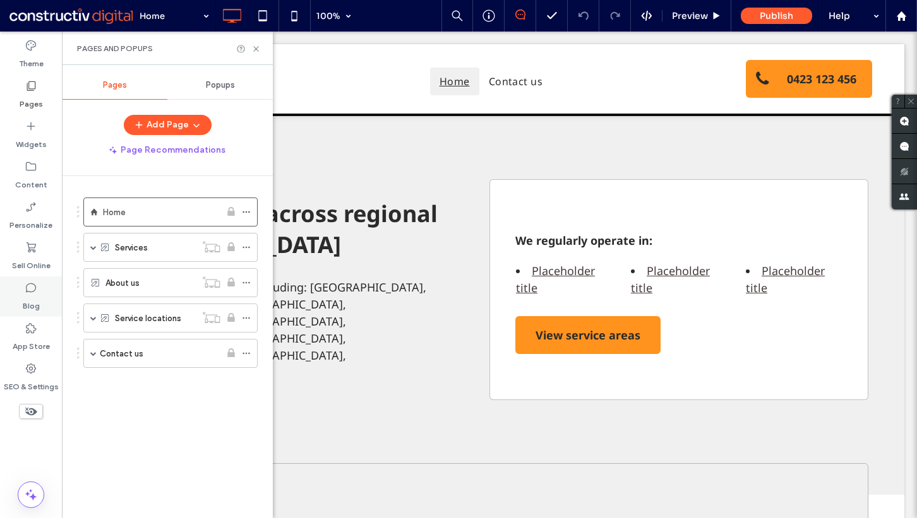
click at [33, 299] on label "Blog" at bounding box center [31, 303] width 17 height 18
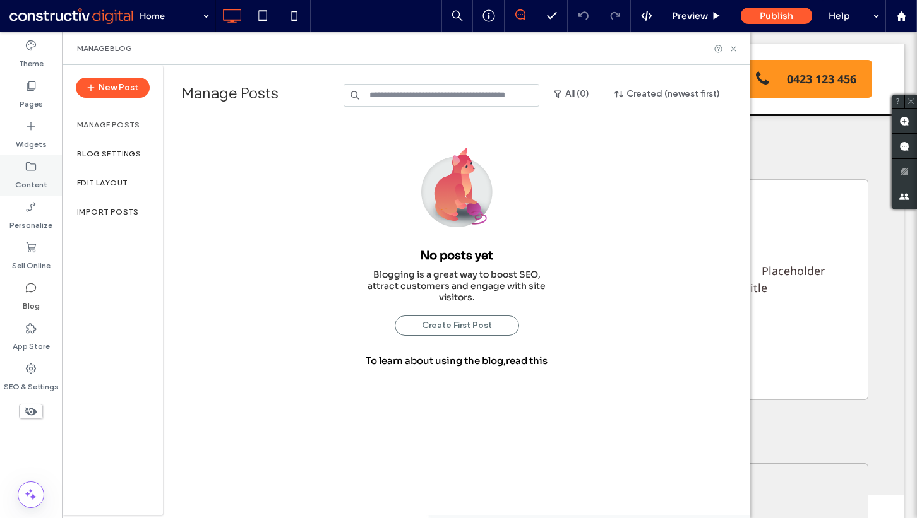
click at [33, 171] on icon at bounding box center [31, 166] width 13 height 13
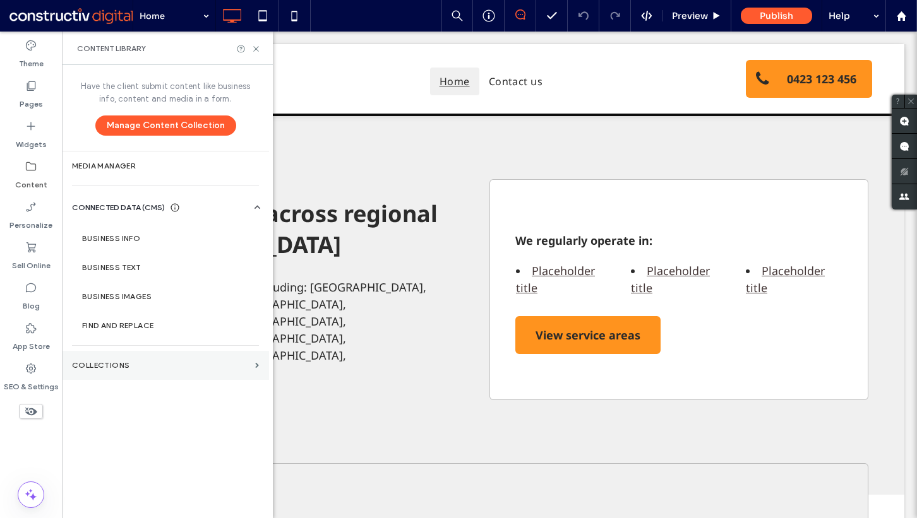
click at [123, 362] on label "Collections" at bounding box center [161, 365] width 178 height 9
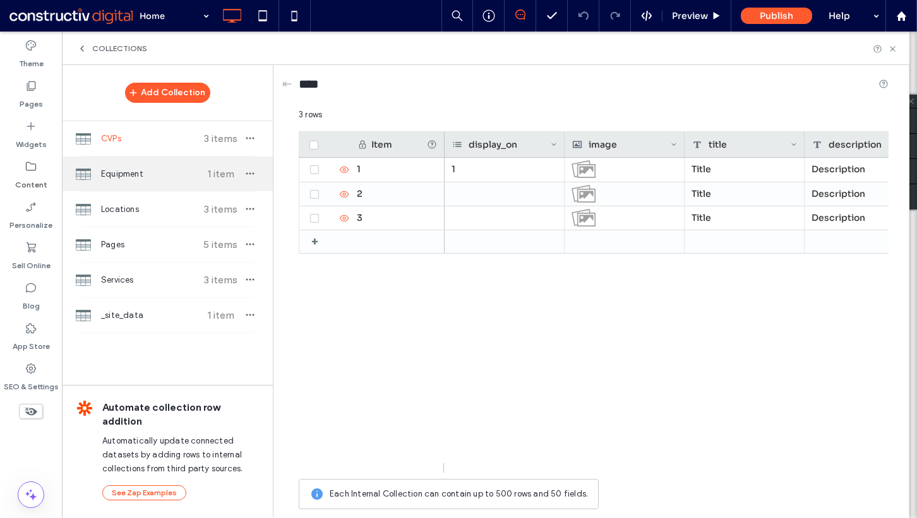
click at [142, 169] on span "Equipment" at bounding box center [148, 174] width 94 height 13
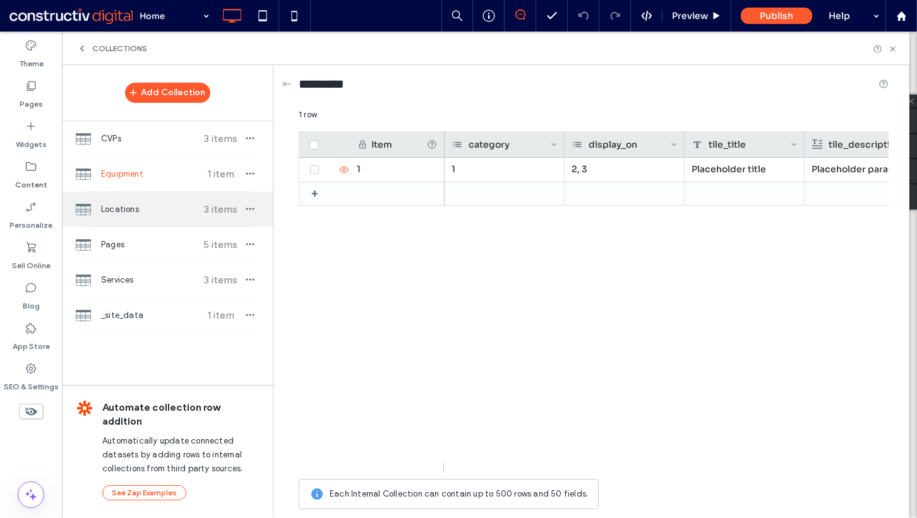
click at [140, 213] on span "Locations" at bounding box center [148, 209] width 94 height 13
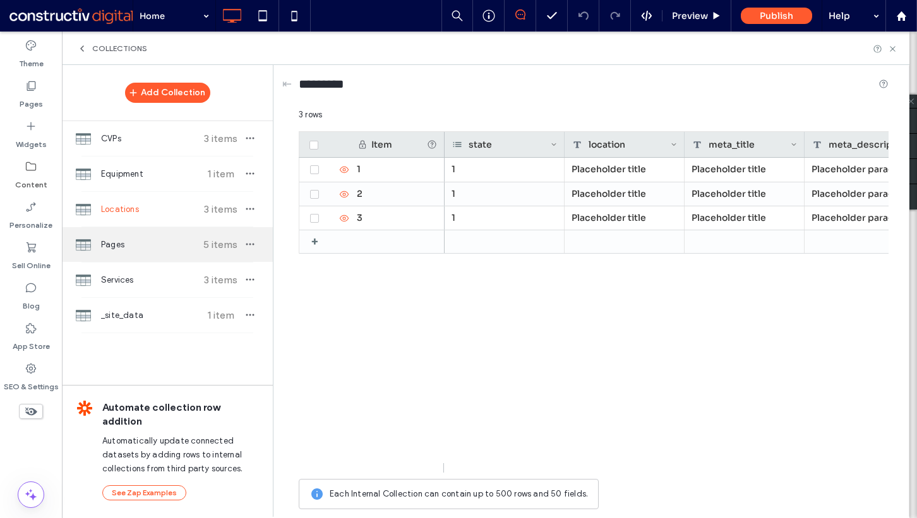
click at [135, 243] on span "Pages" at bounding box center [148, 245] width 94 height 13
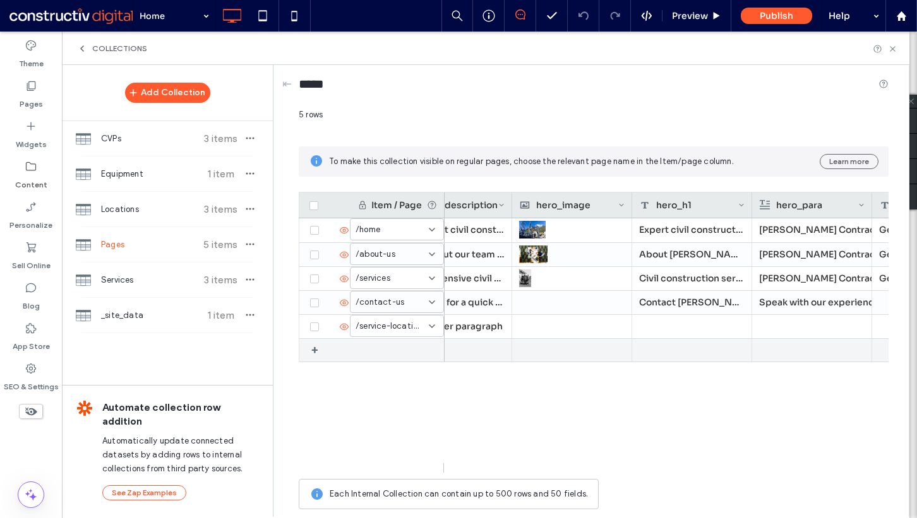
scroll to position [0, 0]
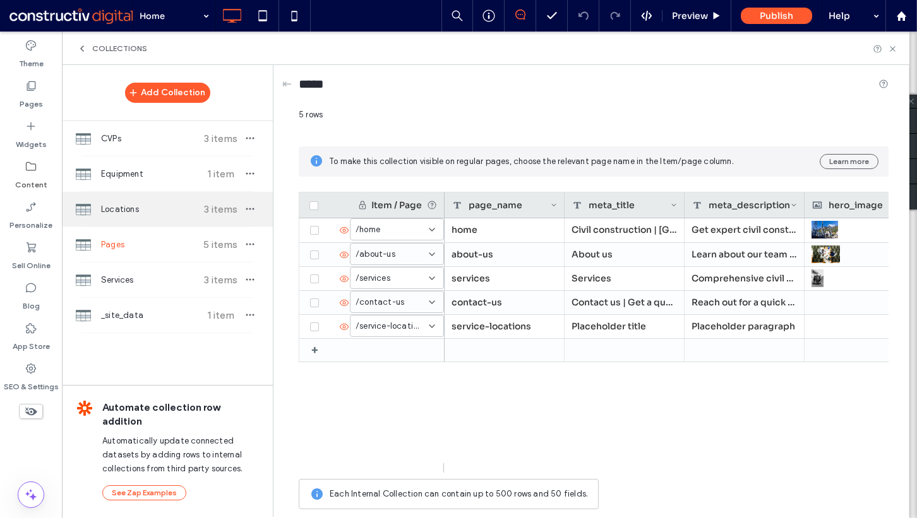
click at [165, 220] on div "Locations 3 items" at bounding box center [167, 209] width 211 height 35
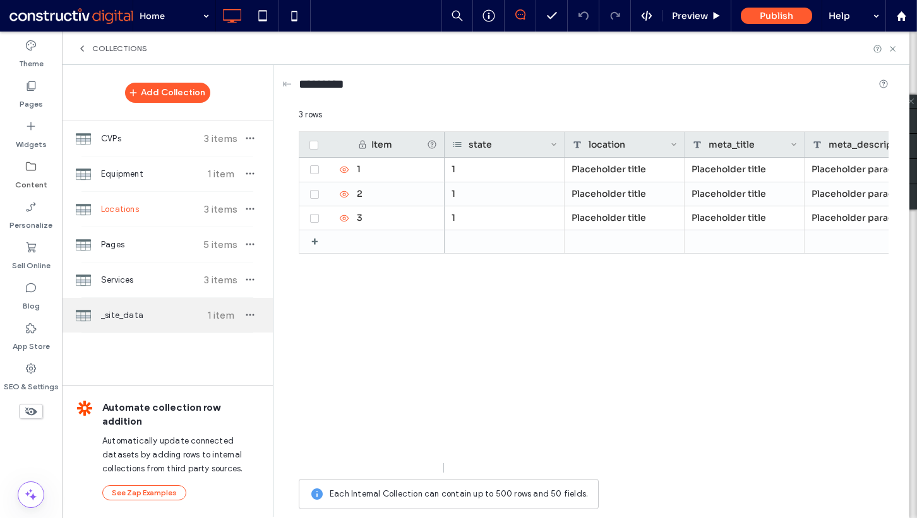
click at [167, 298] on div "_site_data 1 item" at bounding box center [167, 315] width 211 height 35
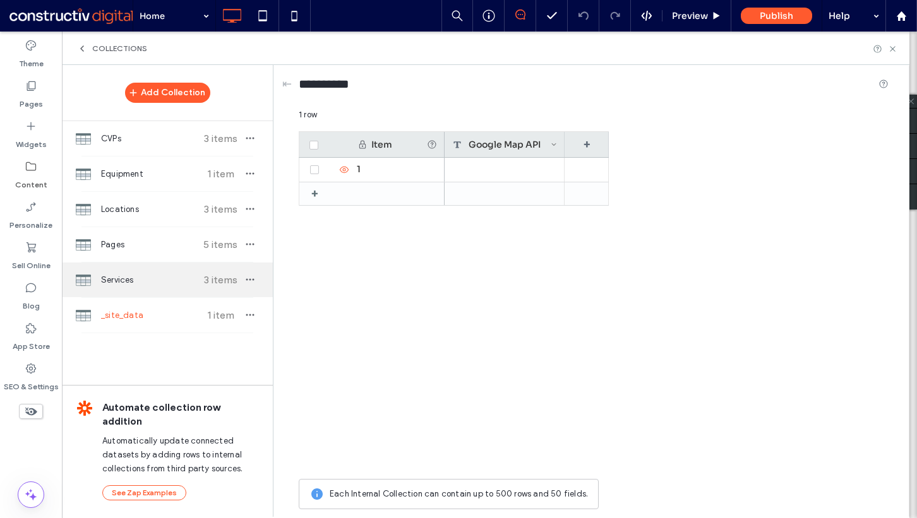
click at [166, 284] on span "Services" at bounding box center [148, 280] width 94 height 13
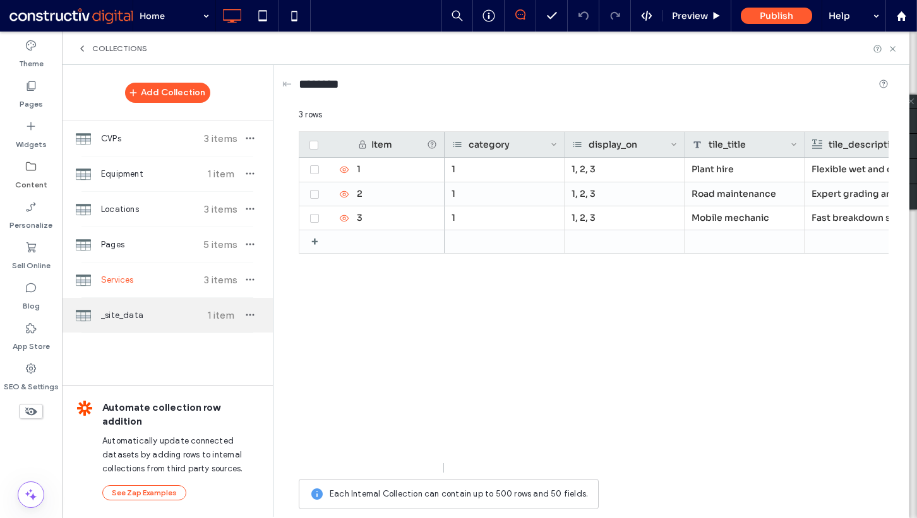
click at [150, 312] on span "_site_data" at bounding box center [148, 315] width 94 height 13
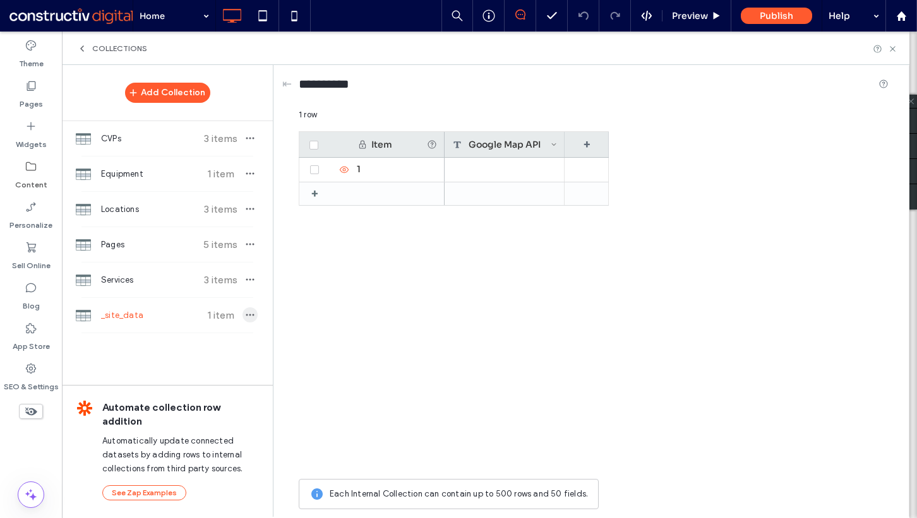
click at [247, 308] on span "button" at bounding box center [250, 315] width 15 height 15
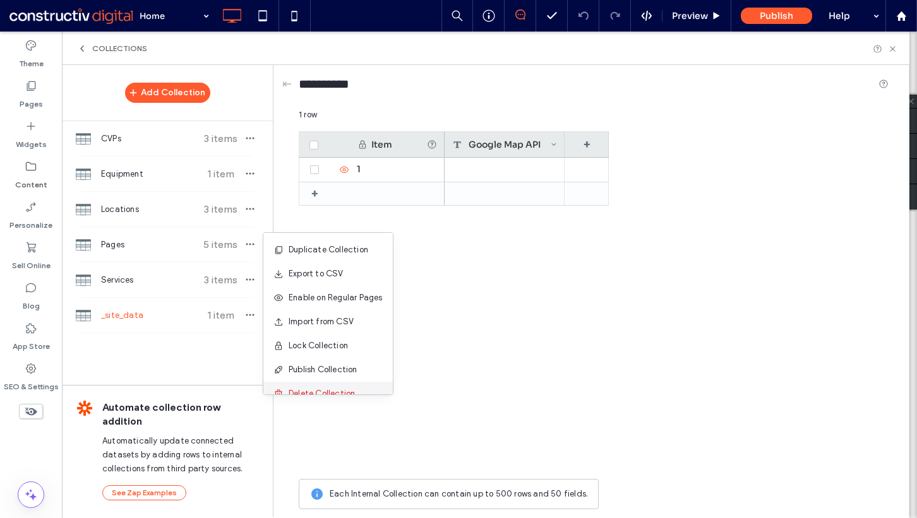
click at [305, 385] on div "Delete Collection" at bounding box center [327, 394] width 129 height 24
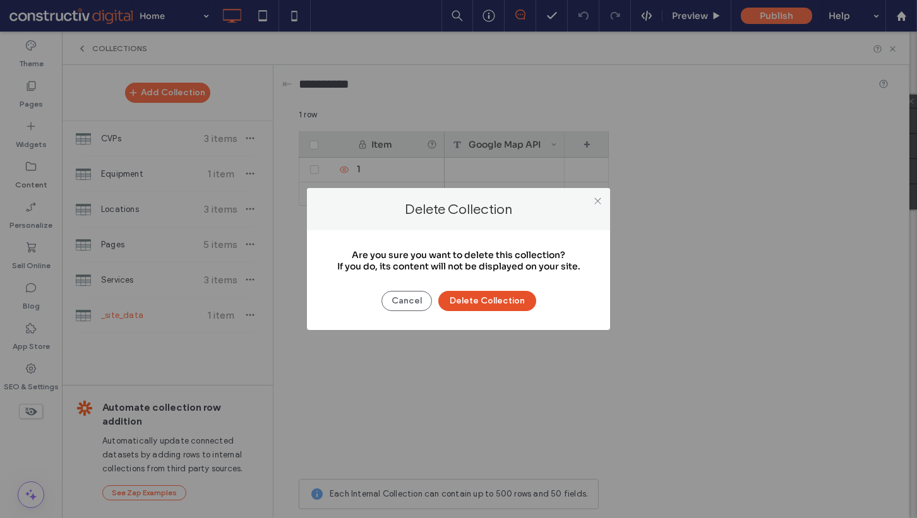
click at [479, 306] on button "Delete Collection" at bounding box center [487, 301] width 98 height 20
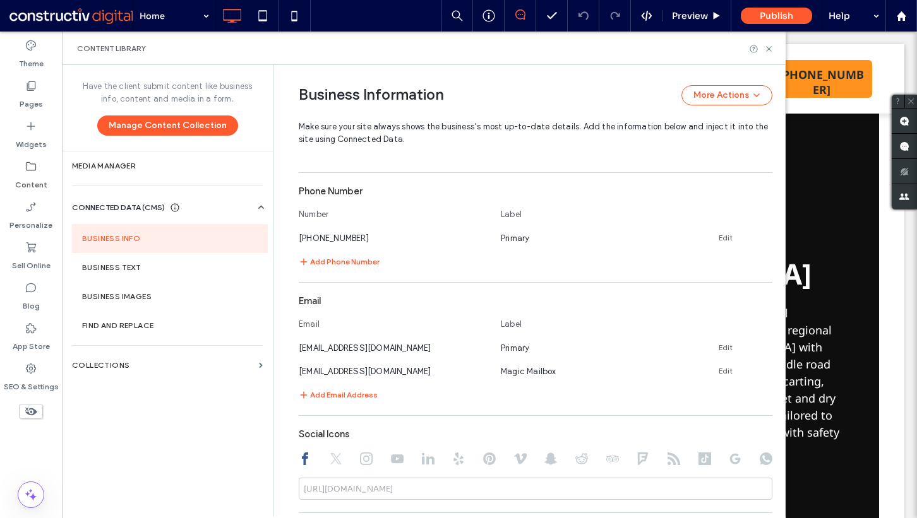
scroll to position [484, 0]
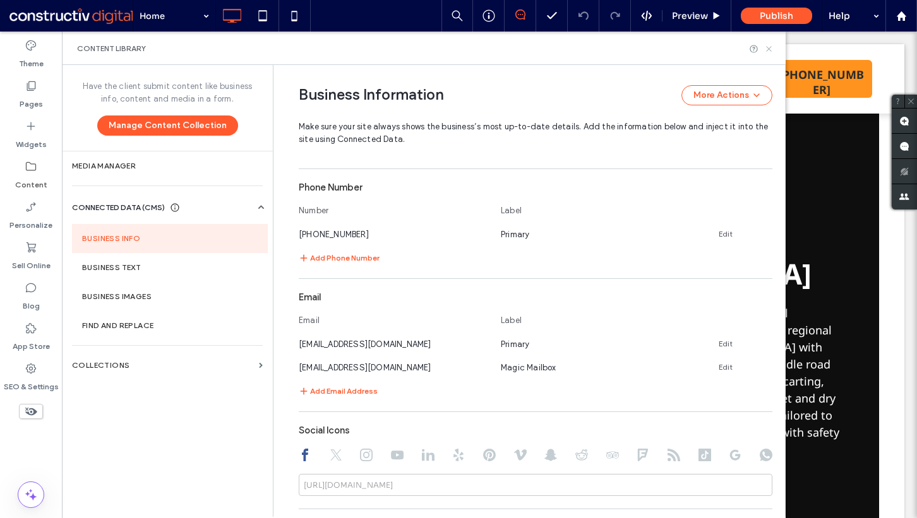
click at [768, 51] on icon at bounding box center [768, 48] width 9 height 9
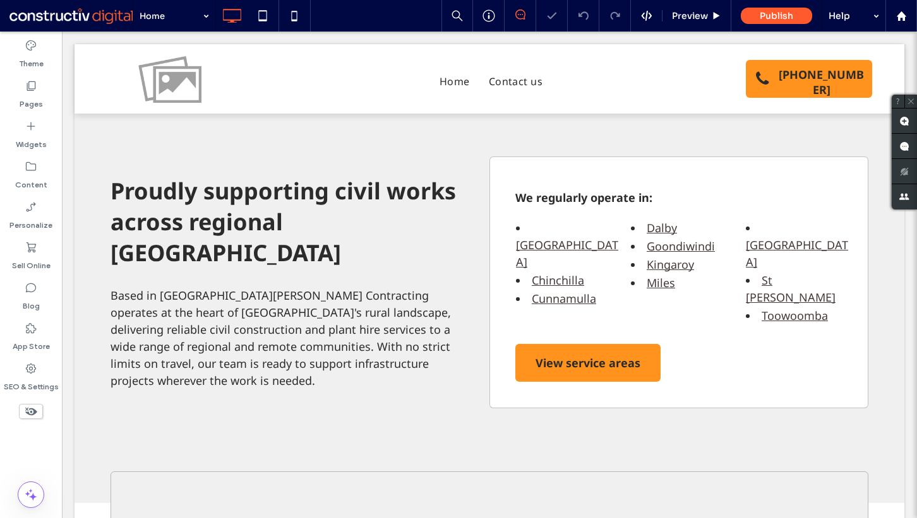
scroll to position [2431, 0]
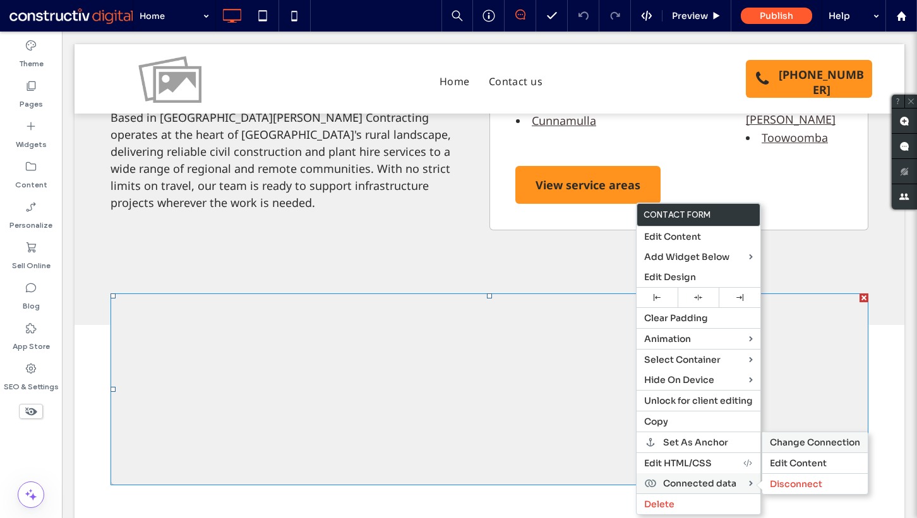
click at [805, 439] on span "Change Connection" at bounding box center [815, 442] width 90 height 11
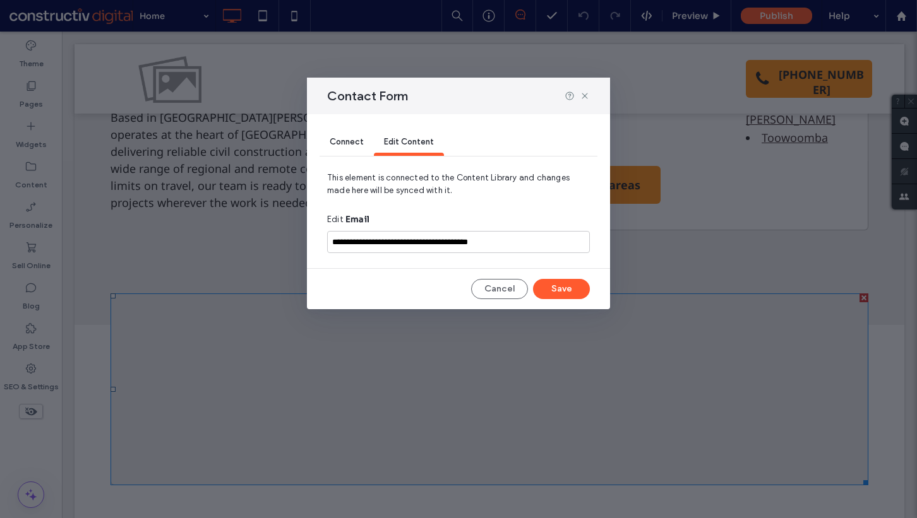
click at [352, 147] on div "Connect" at bounding box center [347, 142] width 54 height 27
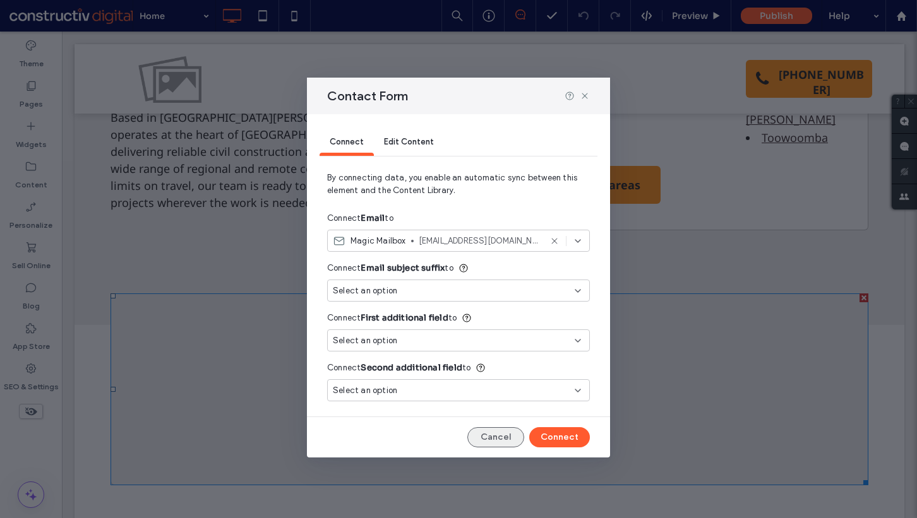
click at [493, 435] on button "Cancel" at bounding box center [495, 438] width 57 height 20
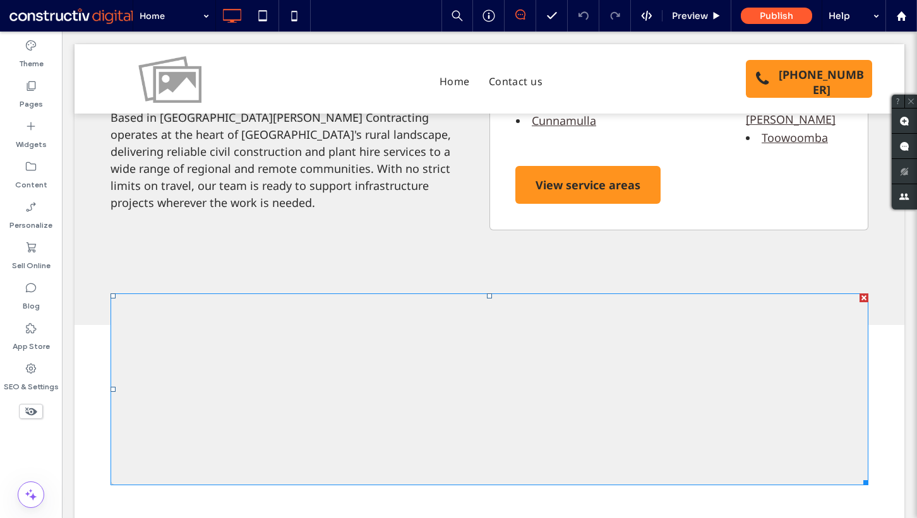
click at [39, 452] on div "Theme Pages Widgets Content Personalize Sell Online Blog App Store SEO & Settin…" at bounding box center [31, 275] width 62 height 487
click at [42, 172] on div "Content" at bounding box center [31, 175] width 62 height 40
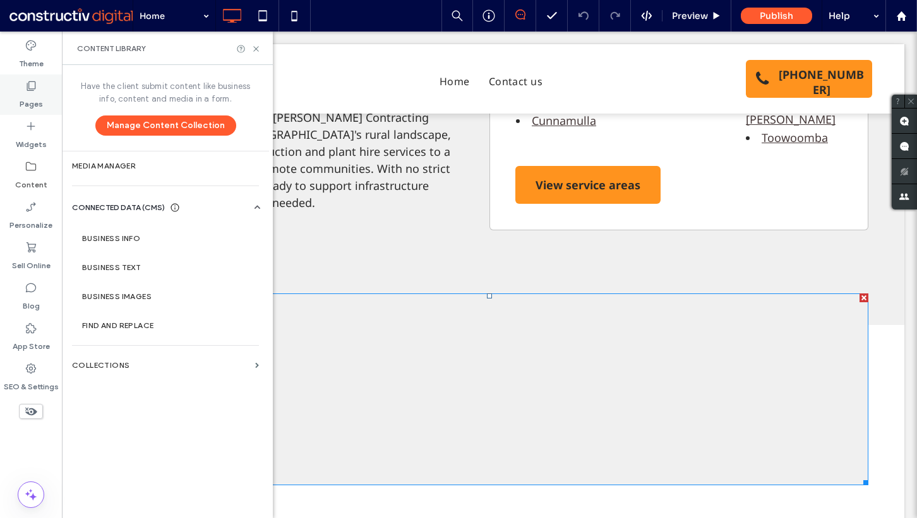
click at [26, 90] on icon at bounding box center [31, 86] width 13 height 13
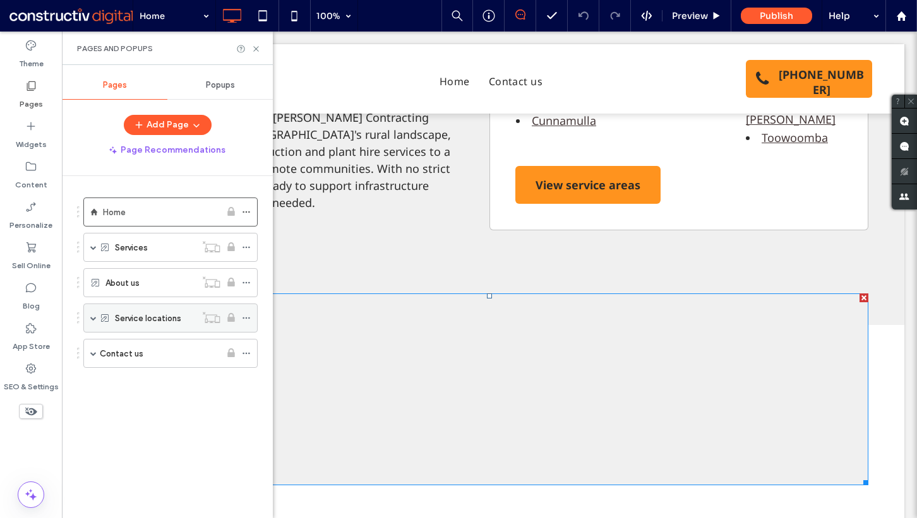
click at [92, 318] on span at bounding box center [93, 318] width 6 height 6
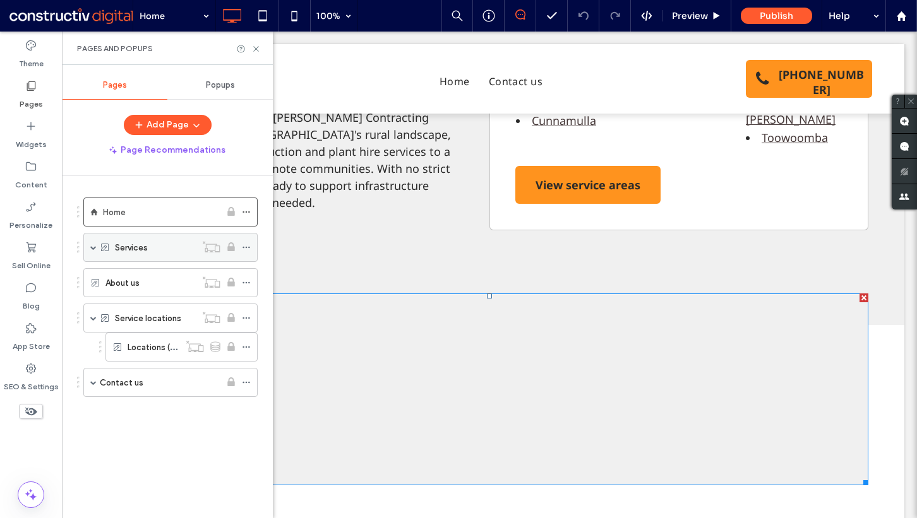
click at [93, 246] on span at bounding box center [93, 247] width 6 height 6
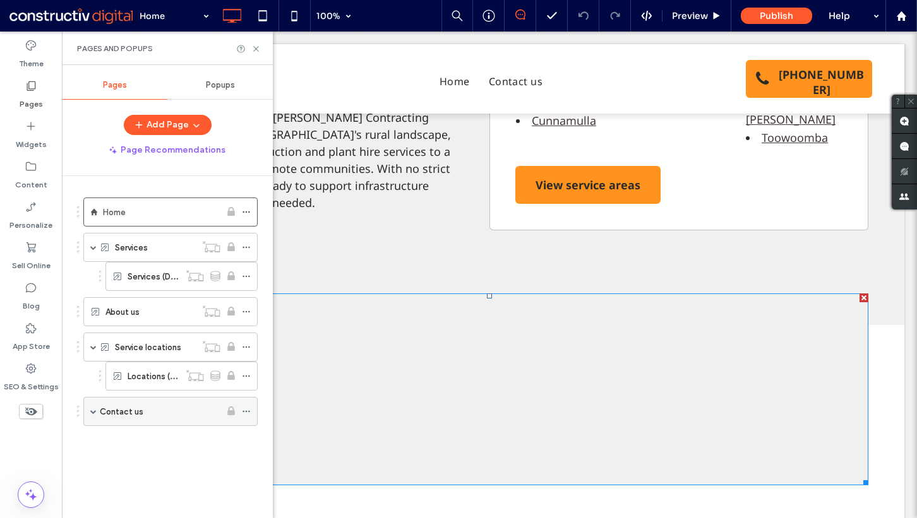
click at [93, 412] on span at bounding box center [93, 412] width 6 height 6
click at [46, 445] on div "Theme Pages Widgets Content Personalize Sell Online Blog App Store SEO & Settin…" at bounding box center [31, 275] width 62 height 487
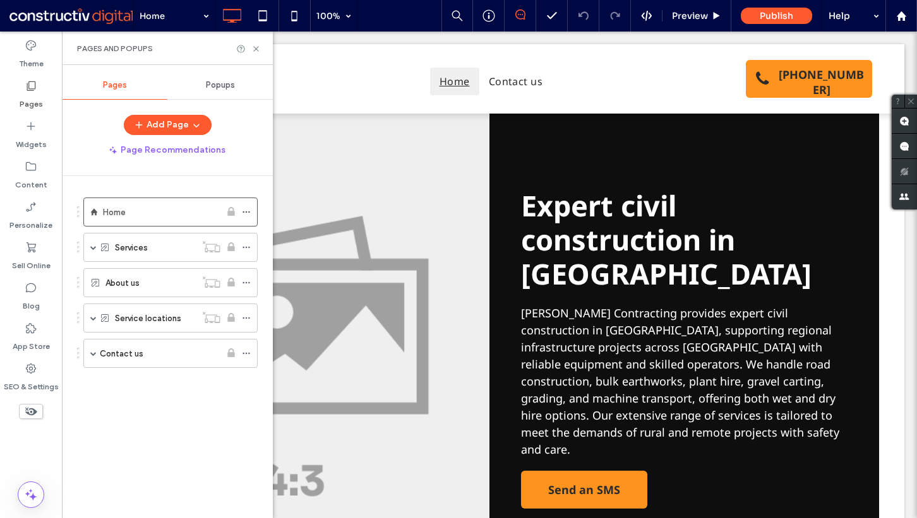
click at [49, 446] on div "Theme Pages Widgets Content Personalize Sell Online Blog App Store SEO & Settin…" at bounding box center [31, 275] width 62 height 487
click at [92, 319] on span at bounding box center [93, 318] width 6 height 6
click at [26, 438] on div "Theme Pages Widgets Content Personalize Sell Online Blog App Store SEO & Settin…" at bounding box center [31, 275] width 62 height 487
click at [38, 181] on label "Content" at bounding box center [31, 182] width 32 height 18
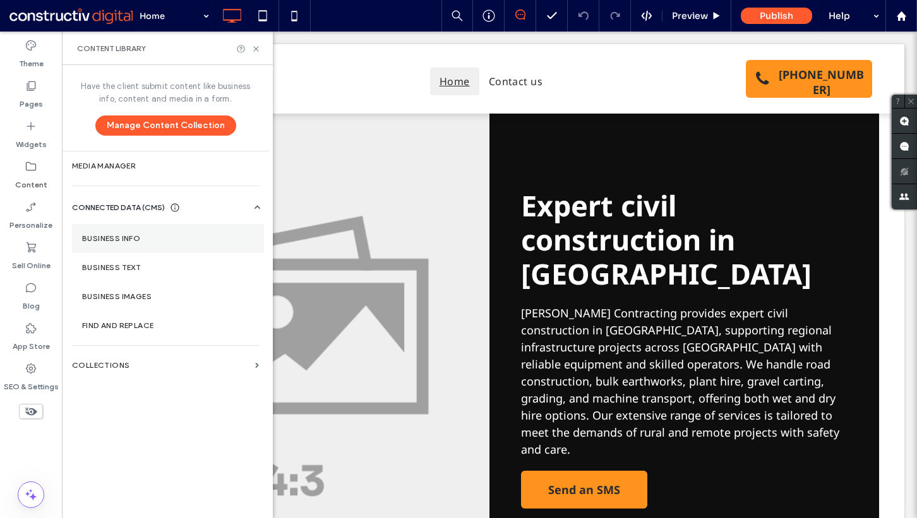
click at [150, 240] on label "Business Info" at bounding box center [168, 238] width 172 height 9
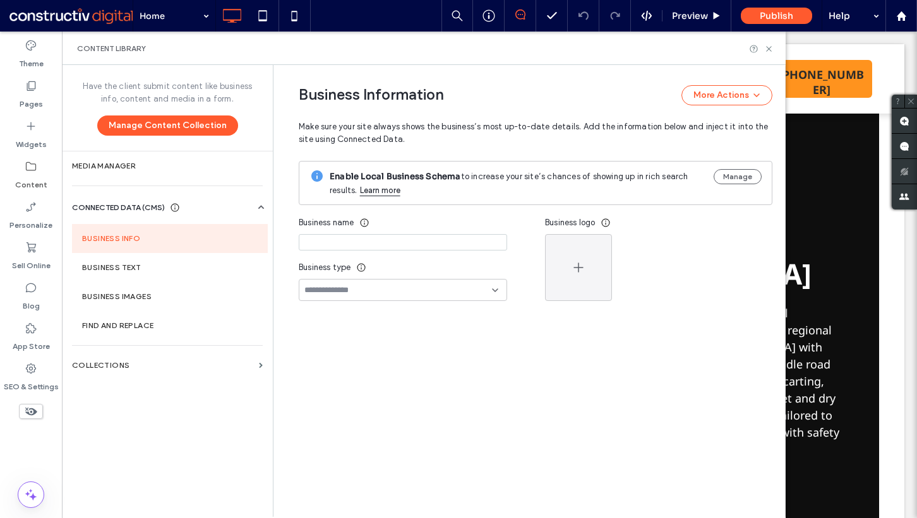
type input "**********"
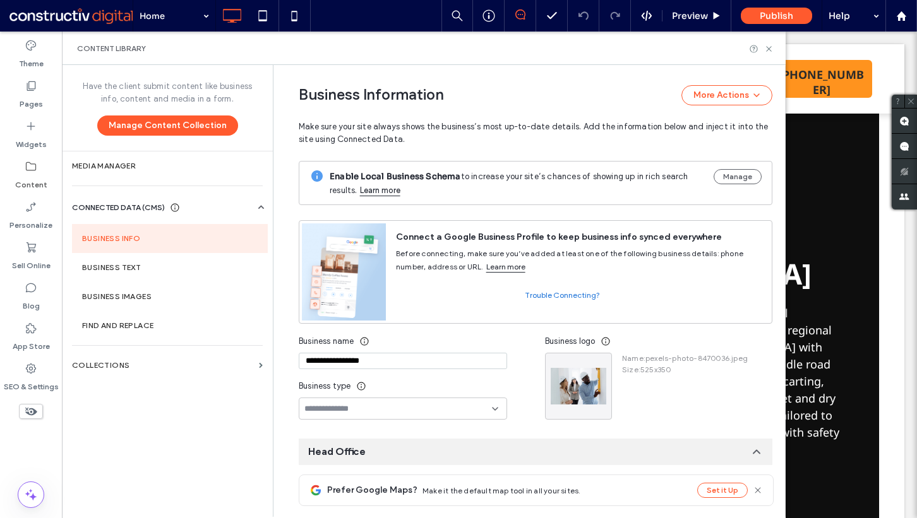
click at [145, 492] on div "Have the client submit content like business info, content and media in a form.…" at bounding box center [167, 290] width 211 height 451
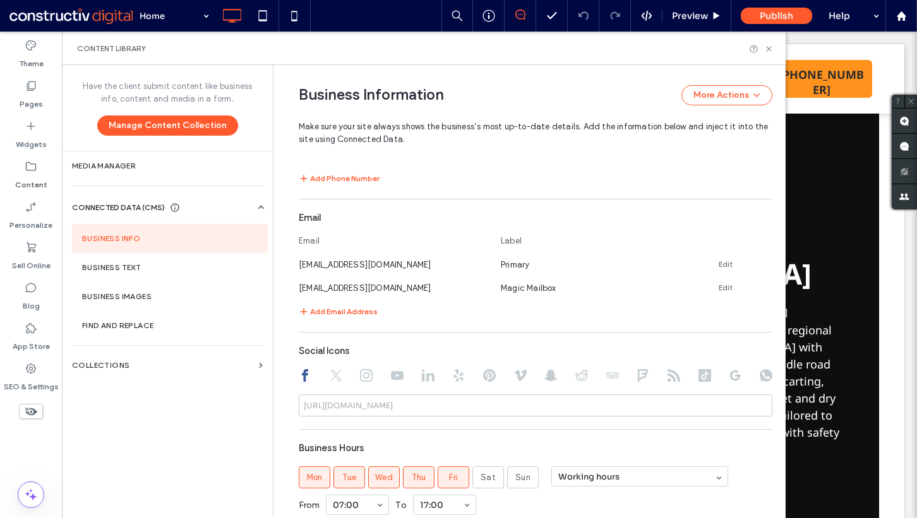
scroll to position [539, 0]
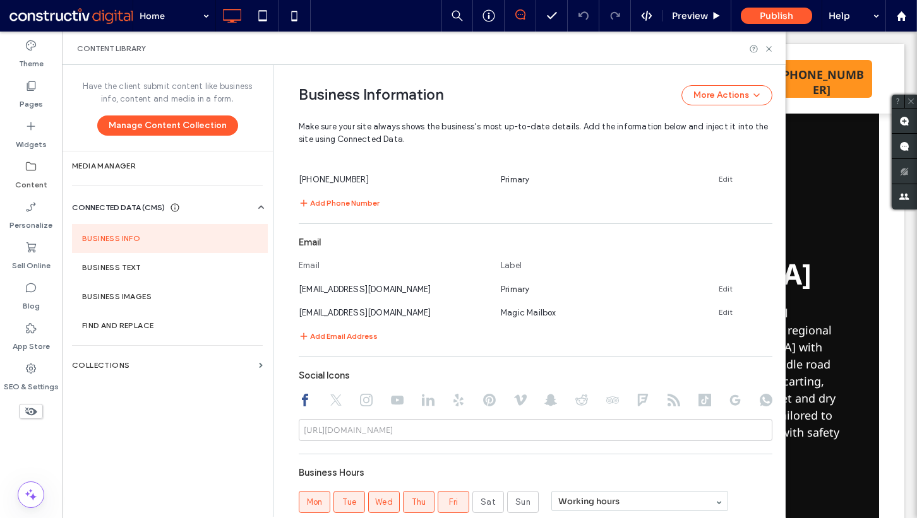
click at [333, 398] on icon at bounding box center [336, 400] width 13 height 13
click at [360, 398] on icon at bounding box center [366, 400] width 13 height 13
click at [391, 398] on use at bounding box center [397, 400] width 13 height 9
click at [422, 395] on icon at bounding box center [428, 400] width 13 height 13
click at [452, 396] on icon at bounding box center [458, 400] width 13 height 13
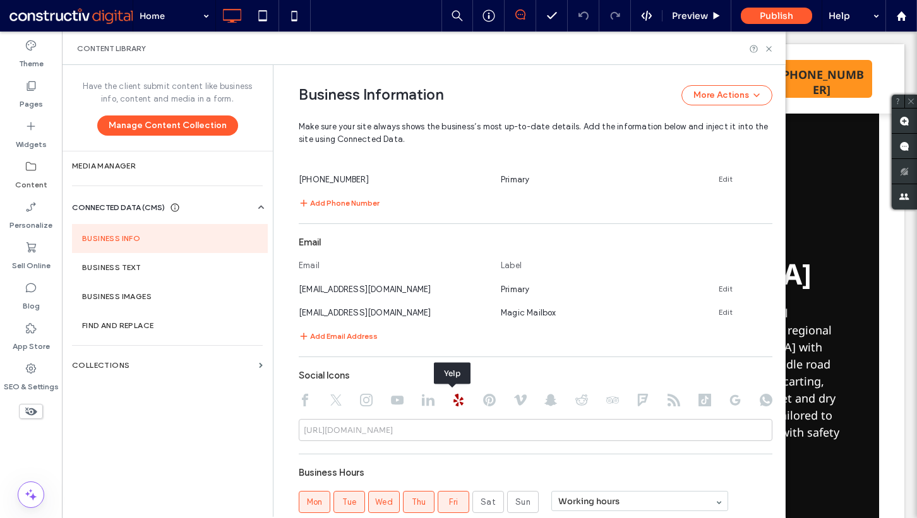
click at [483, 397] on icon at bounding box center [489, 400] width 13 height 13
click at [301, 398] on icon at bounding box center [305, 400] width 13 height 13
click at [68, 446] on div "Have the client submit content like business info, content and media in a form.…" at bounding box center [167, 290] width 211 height 451
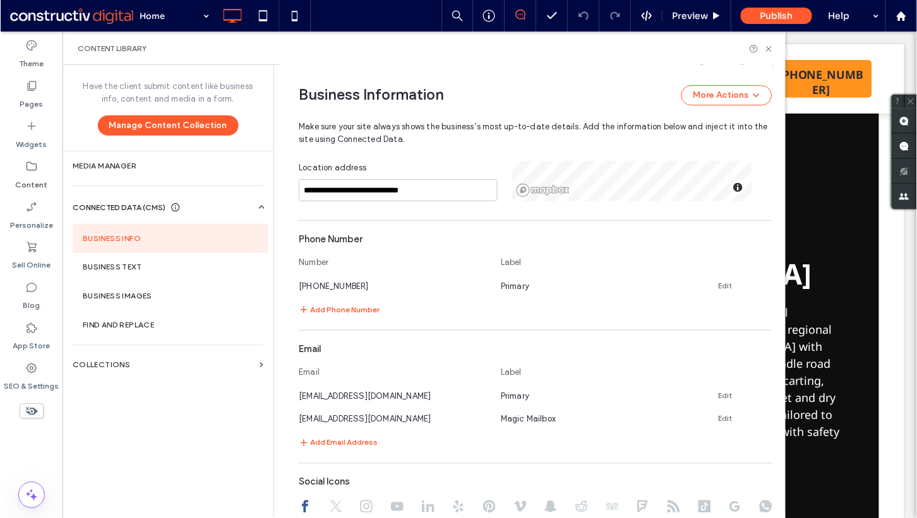
scroll to position [428, 0]
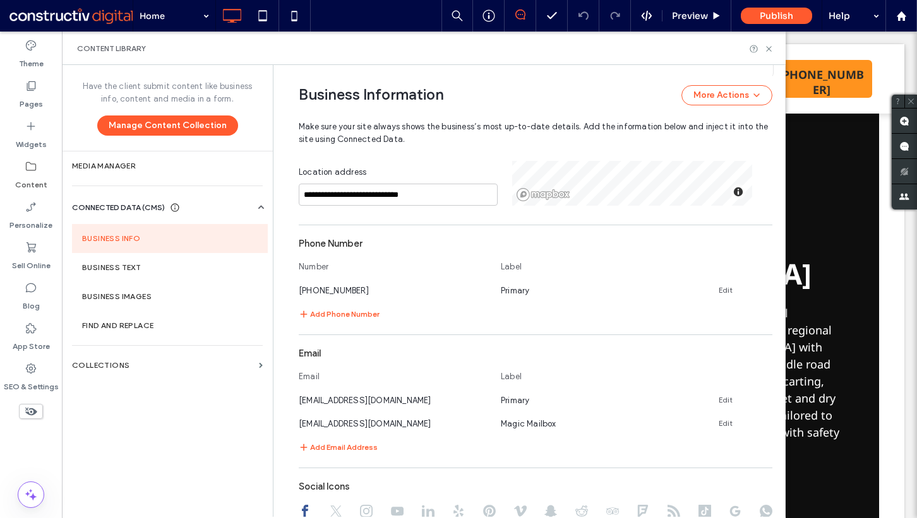
click at [44, 436] on div at bounding box center [31, 432] width 62 height 13
click at [207, 472] on div "Have the client submit content like business info, content and media in a form.…" at bounding box center [167, 290] width 211 height 451
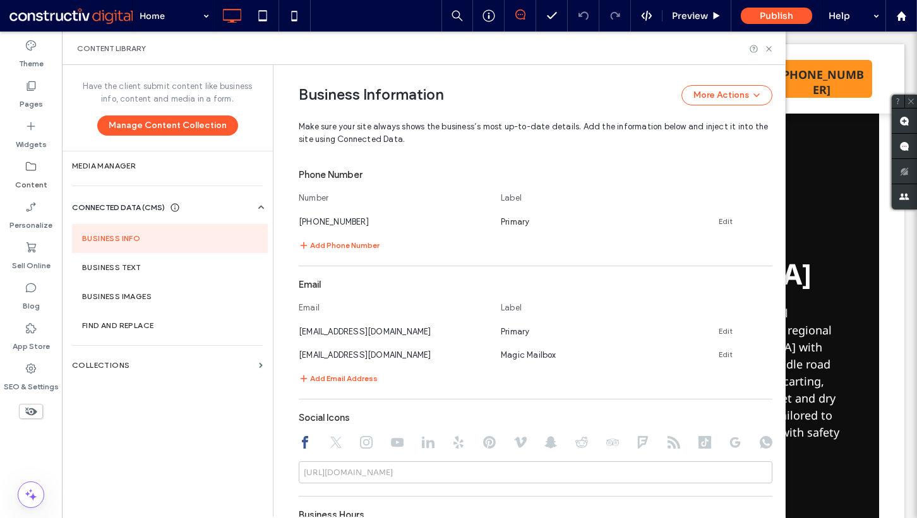
scroll to position [500, 0]
click at [430, 350] on span "uuid@website-contact-form.iseekplant.com.au" at bounding box center [365, 352] width 133 height 9
copy span "uuid@website-contact-form.iseekplant.com.au"
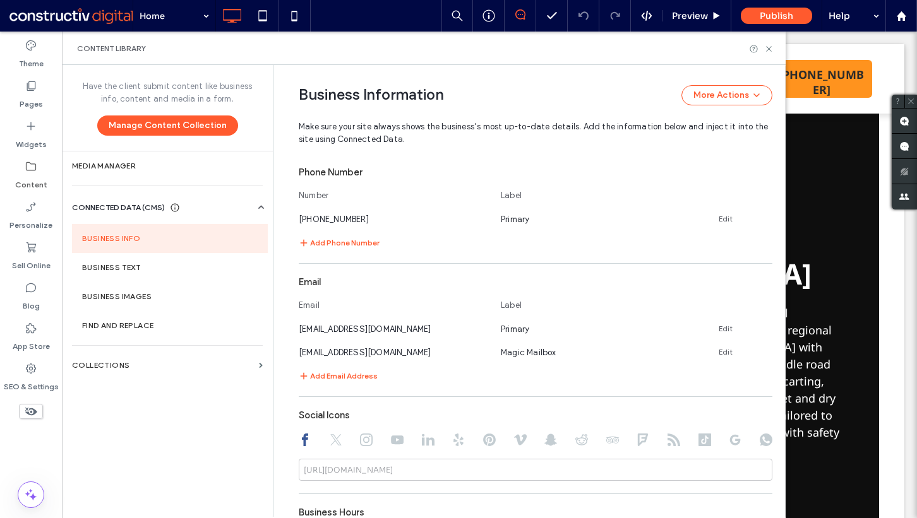
click at [181, 472] on div "Have the client submit content like business info, content and media in a form.…" at bounding box center [167, 290] width 211 height 451
click at [52, 433] on div at bounding box center [31, 432] width 62 height 13
click at [767, 48] on icon at bounding box center [768, 48] width 9 height 9
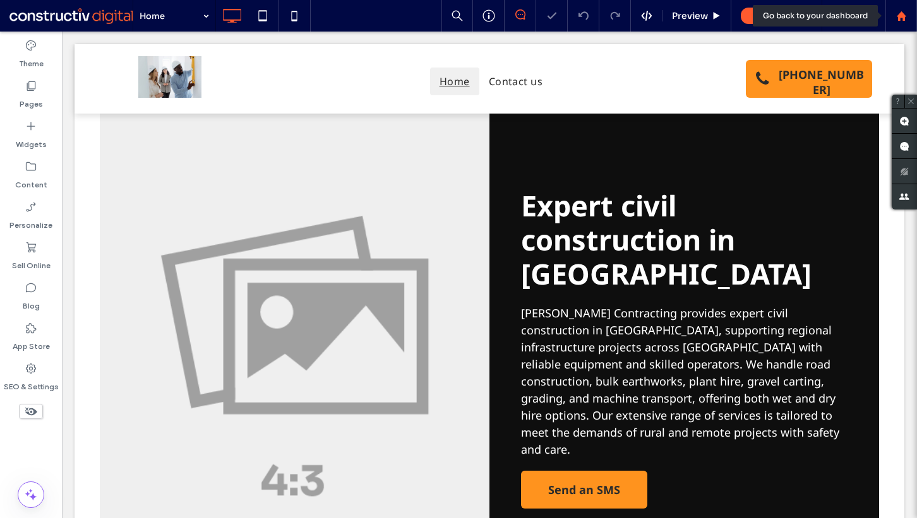
click at [898, 11] on icon at bounding box center [901, 16] width 11 height 11
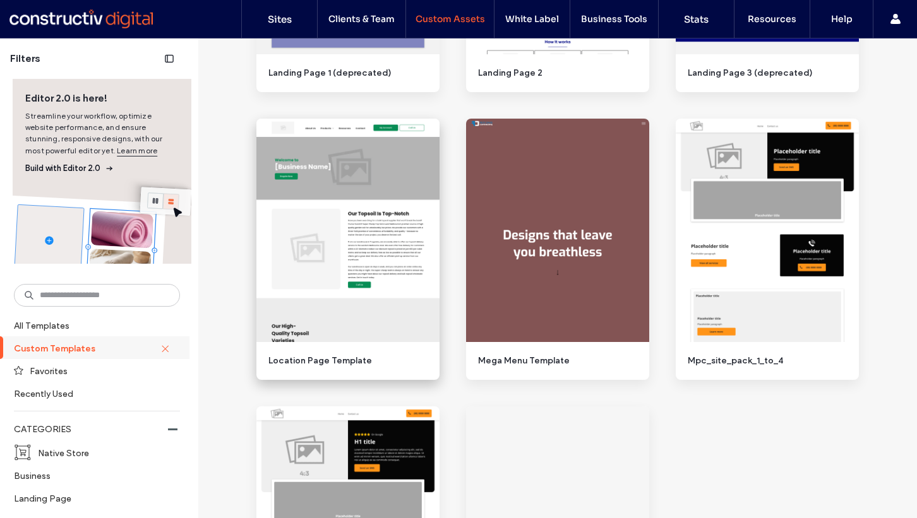
scroll to position [414, 0]
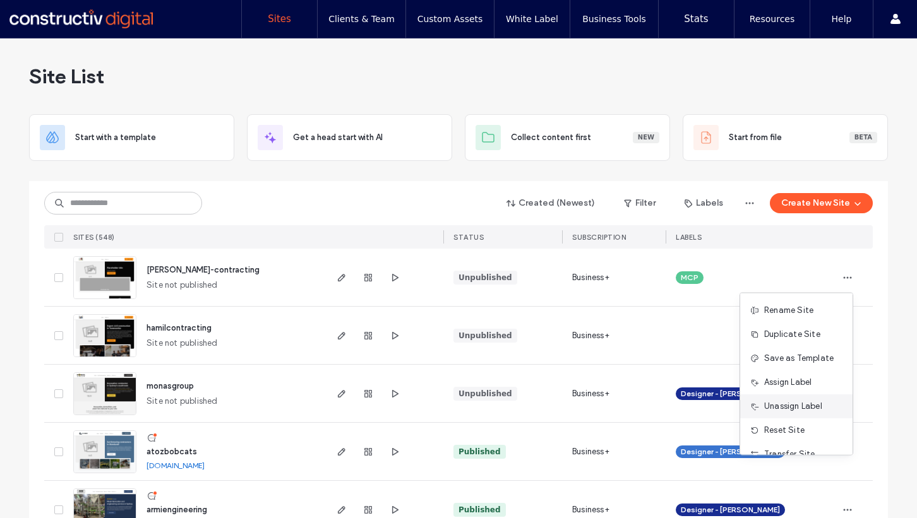
scroll to position [64, 0]
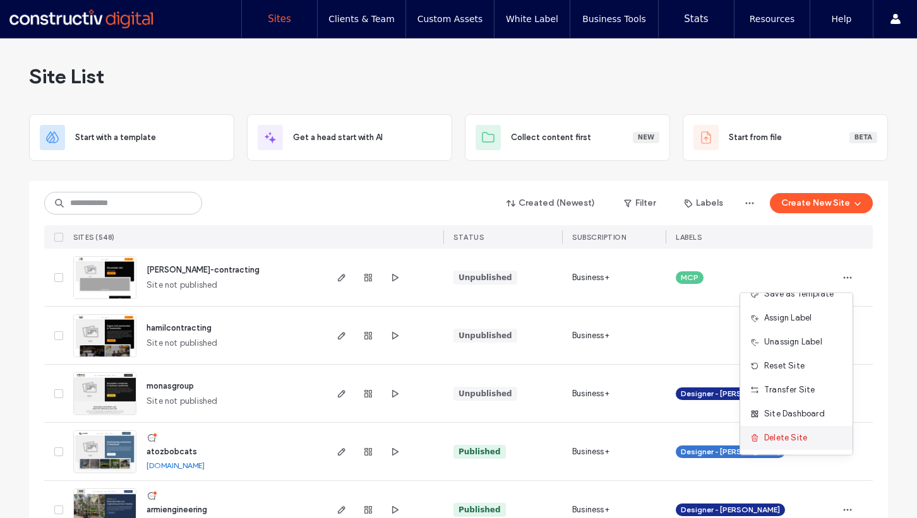
click at [775, 434] on span "Delete Site" at bounding box center [785, 438] width 43 height 13
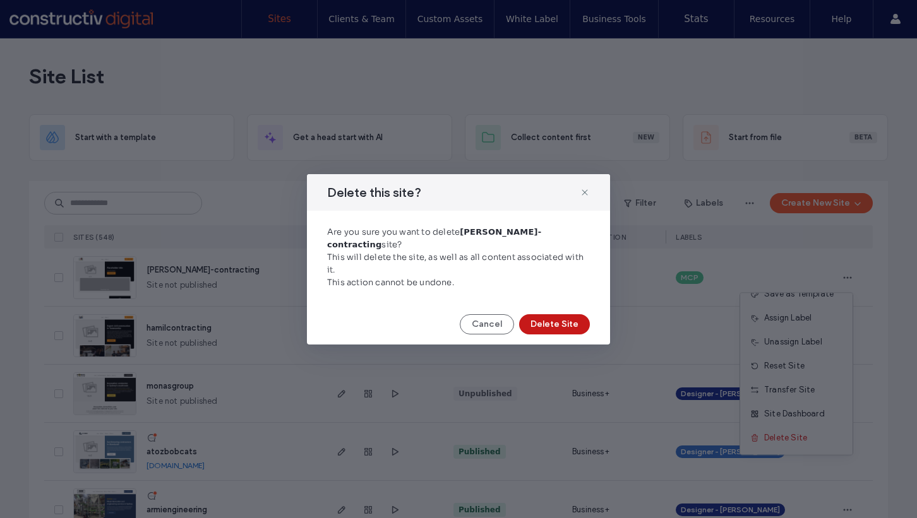
click at [553, 314] on button "Delete Site" at bounding box center [554, 324] width 71 height 20
